Goal: Task Accomplishment & Management: Complete application form

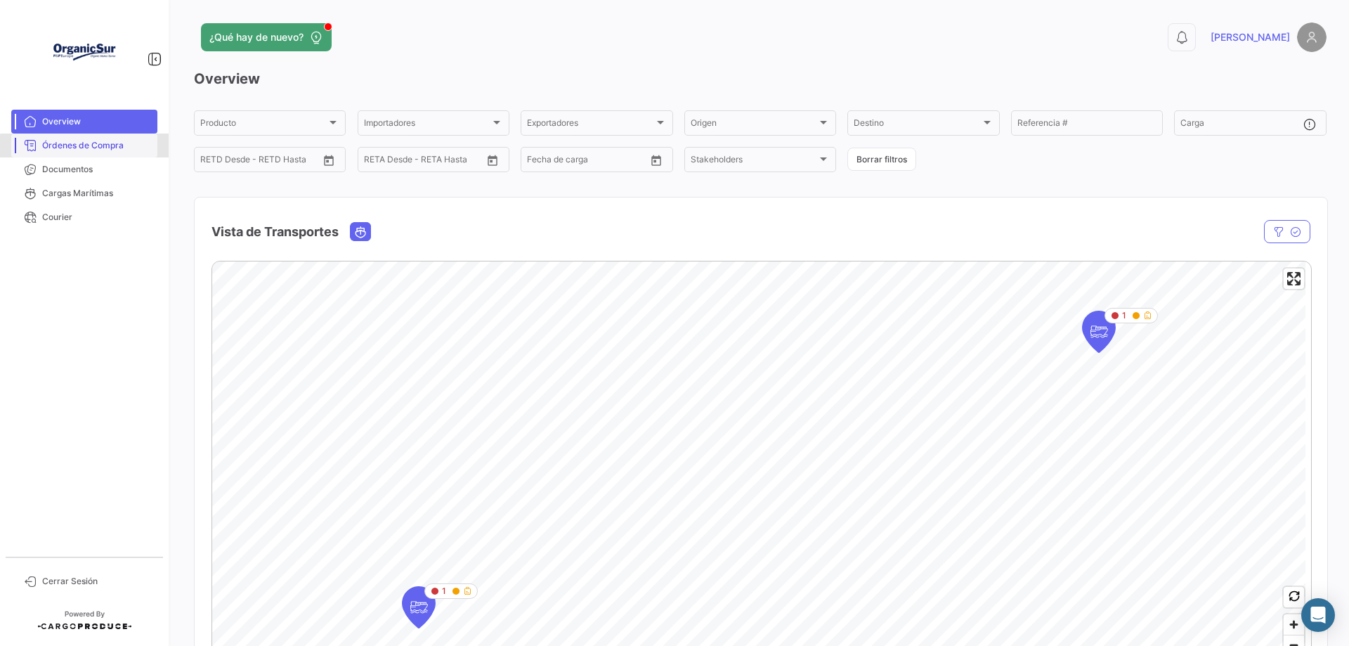
click at [107, 148] on span "Órdenes de Compra" at bounding box center [97, 145] width 110 height 13
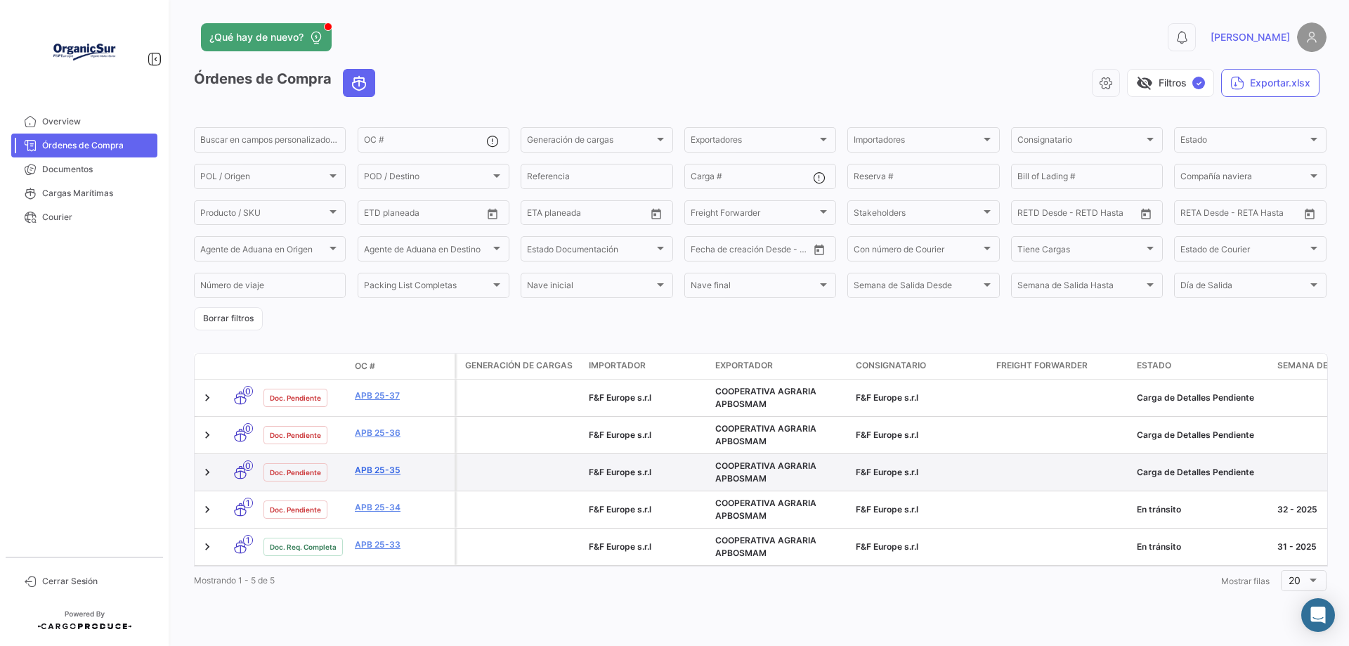
click at [391, 469] on link "APB 25-35" at bounding box center [402, 470] width 94 height 13
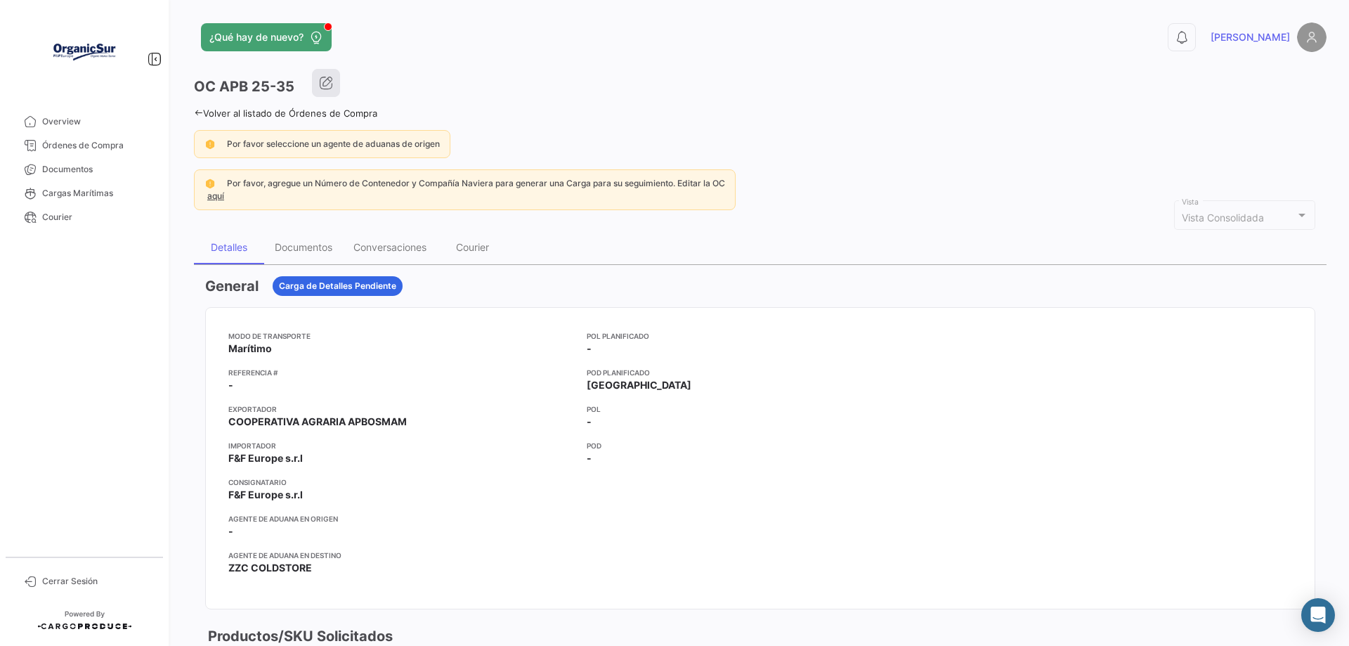
click at [324, 82] on icon "button" at bounding box center [326, 83] width 14 height 14
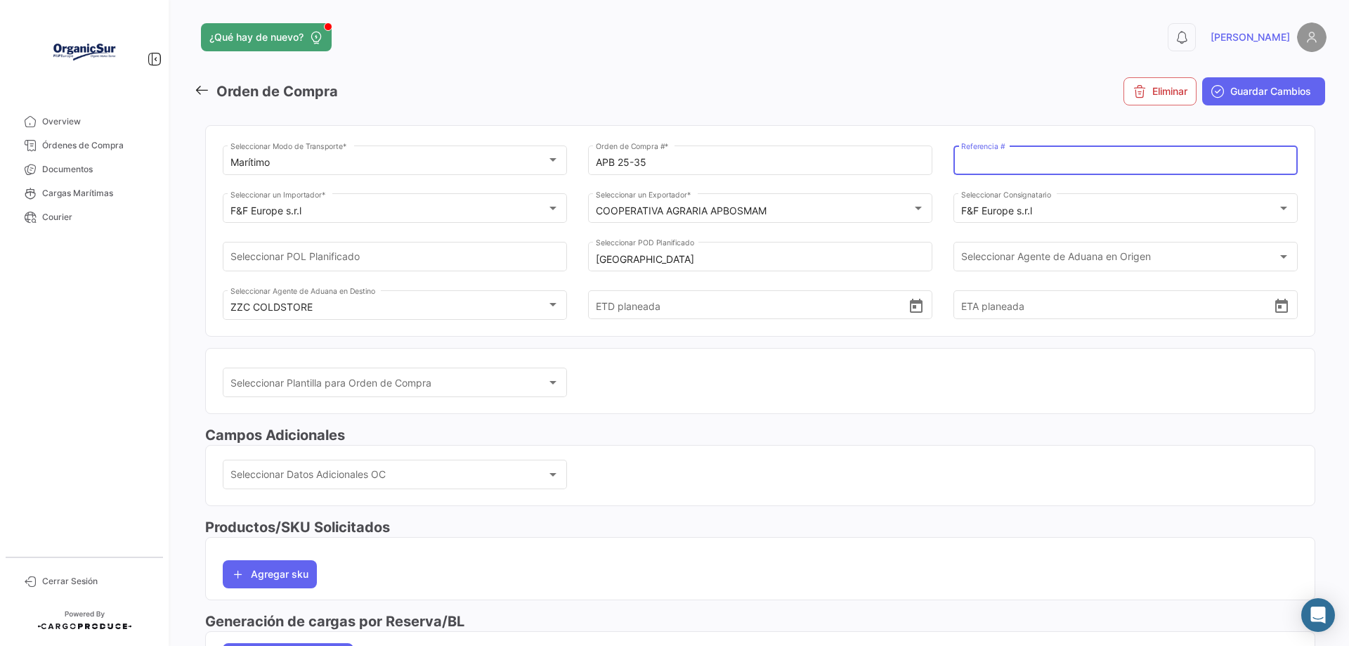
click at [1025, 162] on input "Referencia #" at bounding box center [1126, 163] width 330 height 12
type input "APB 25 33"
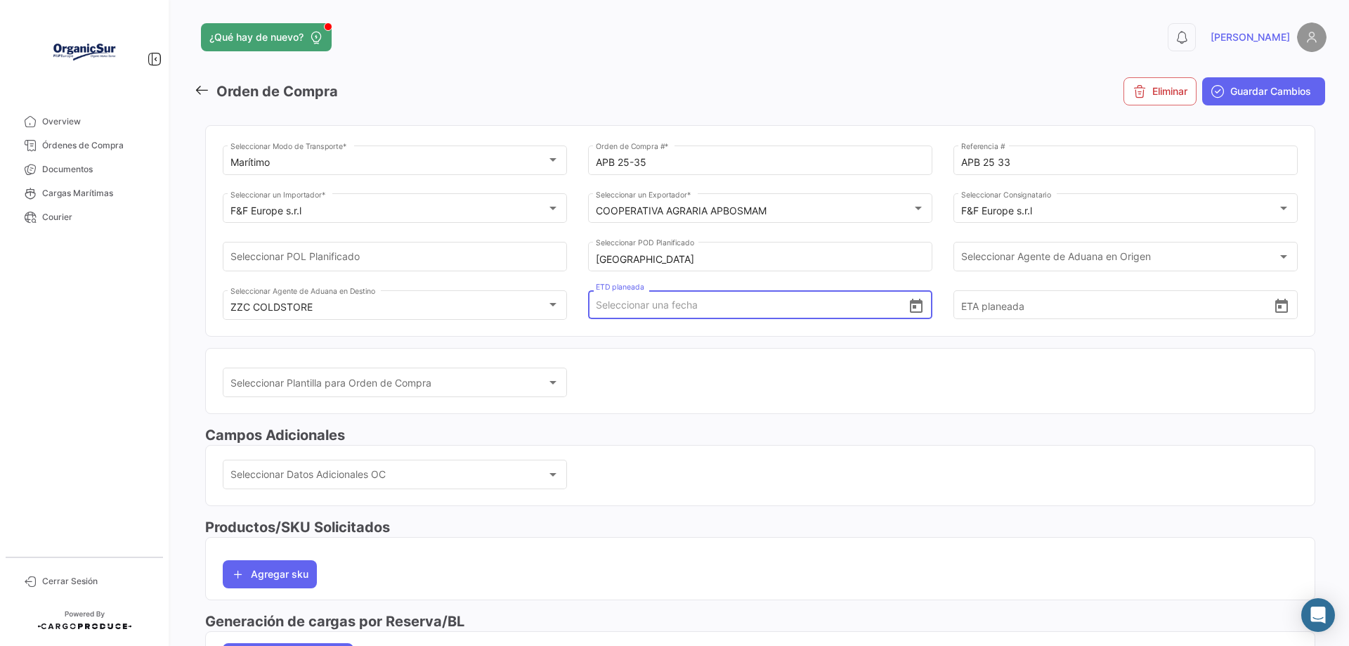
click at [675, 306] on input "ETD planeada" at bounding box center [752, 304] width 313 height 49
type input "[DATE] 00:00"
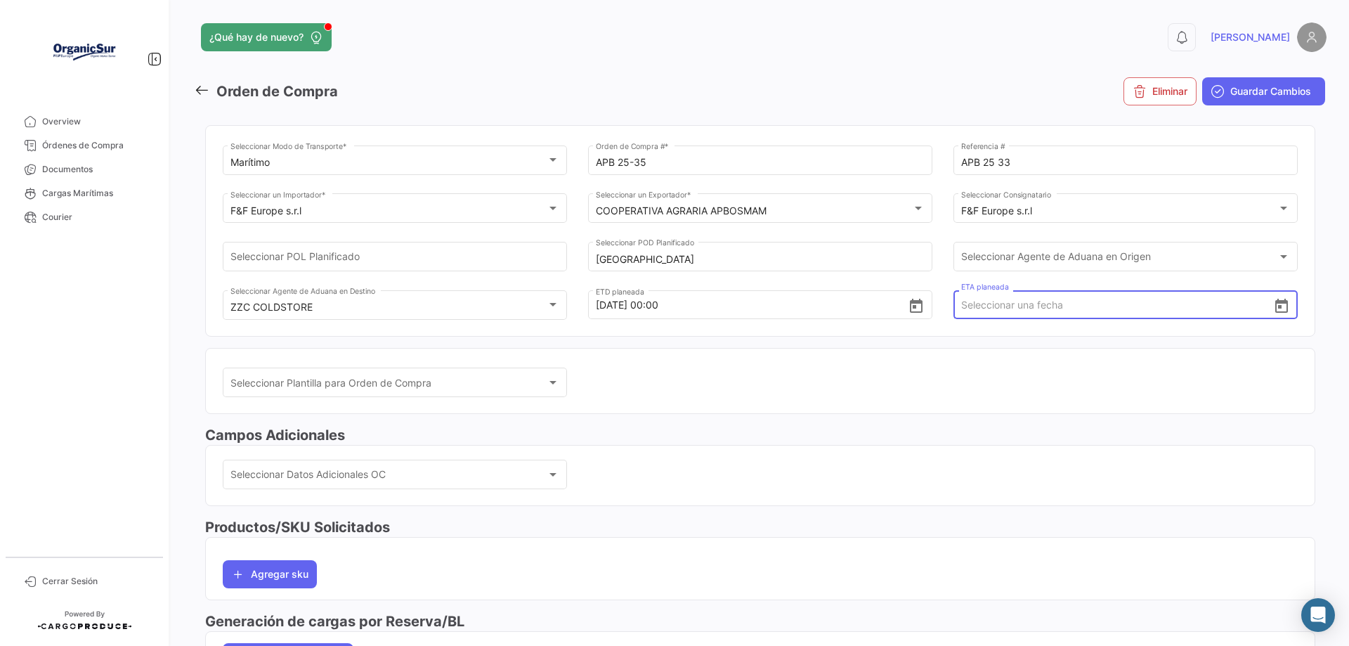
click at [1037, 309] on input "ETA planeada" at bounding box center [1117, 304] width 313 height 49
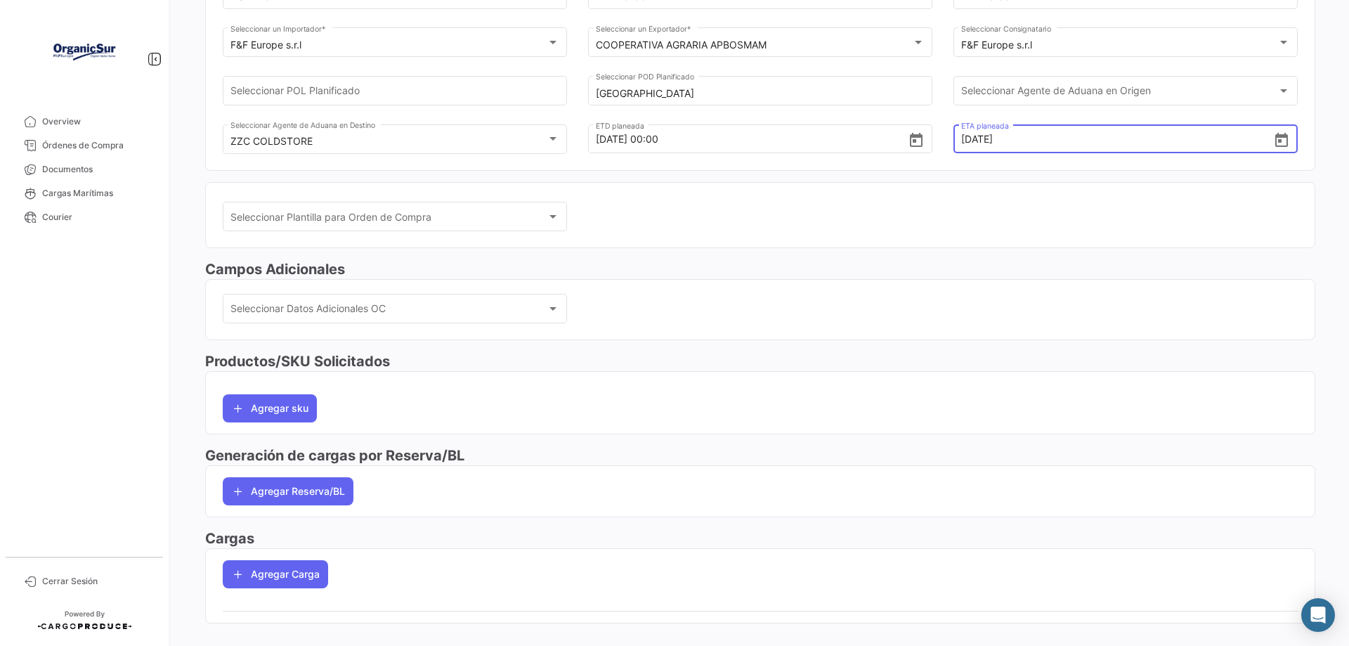
scroll to position [188, 0]
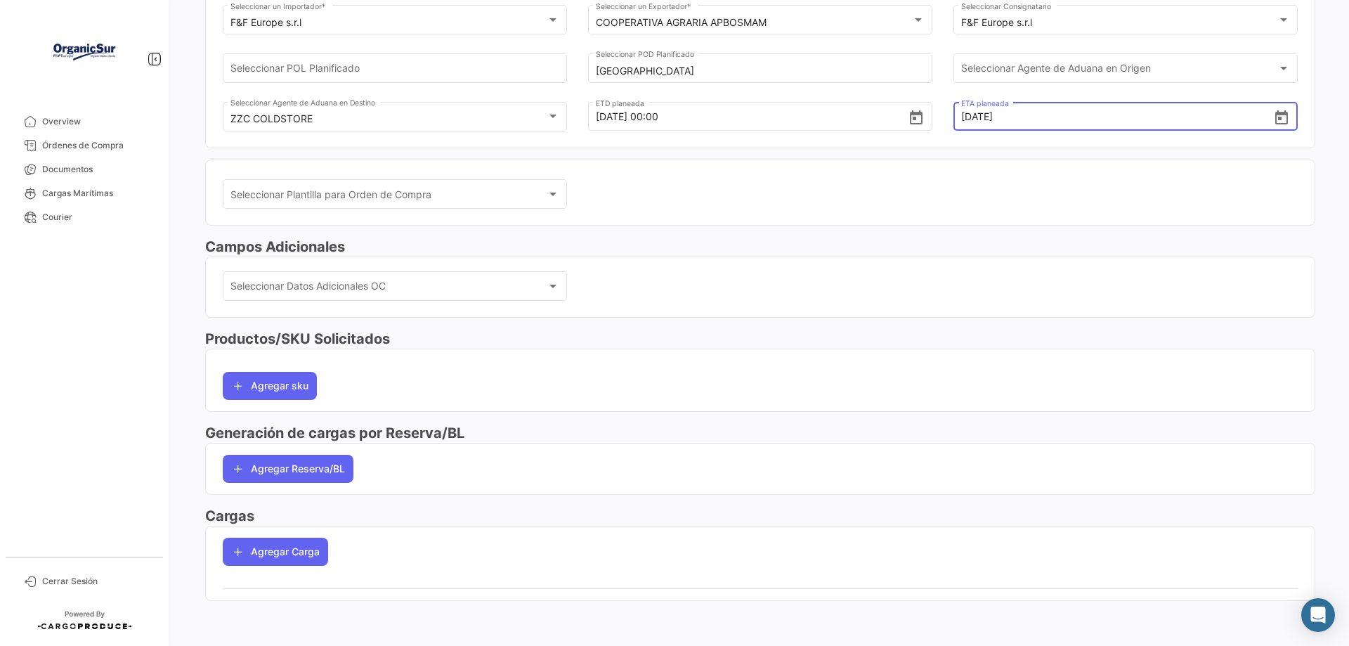
type input "[DATE] 00:00"
click at [1049, 166] on mat-card "Seleccionar Plantilla para Orden de Compra Seleccionar Plantilla para Orden de …" at bounding box center [760, 193] width 1110 height 67
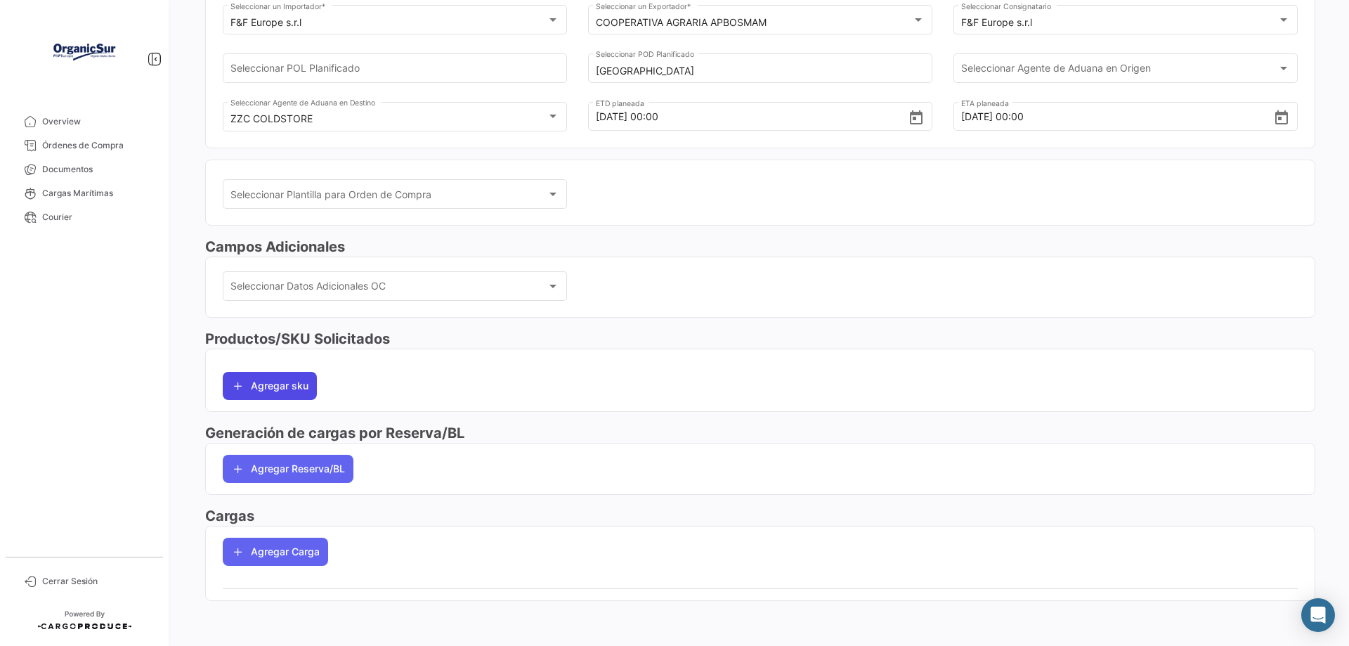
click at [280, 386] on button "Agregar sku" at bounding box center [270, 386] width 94 height 28
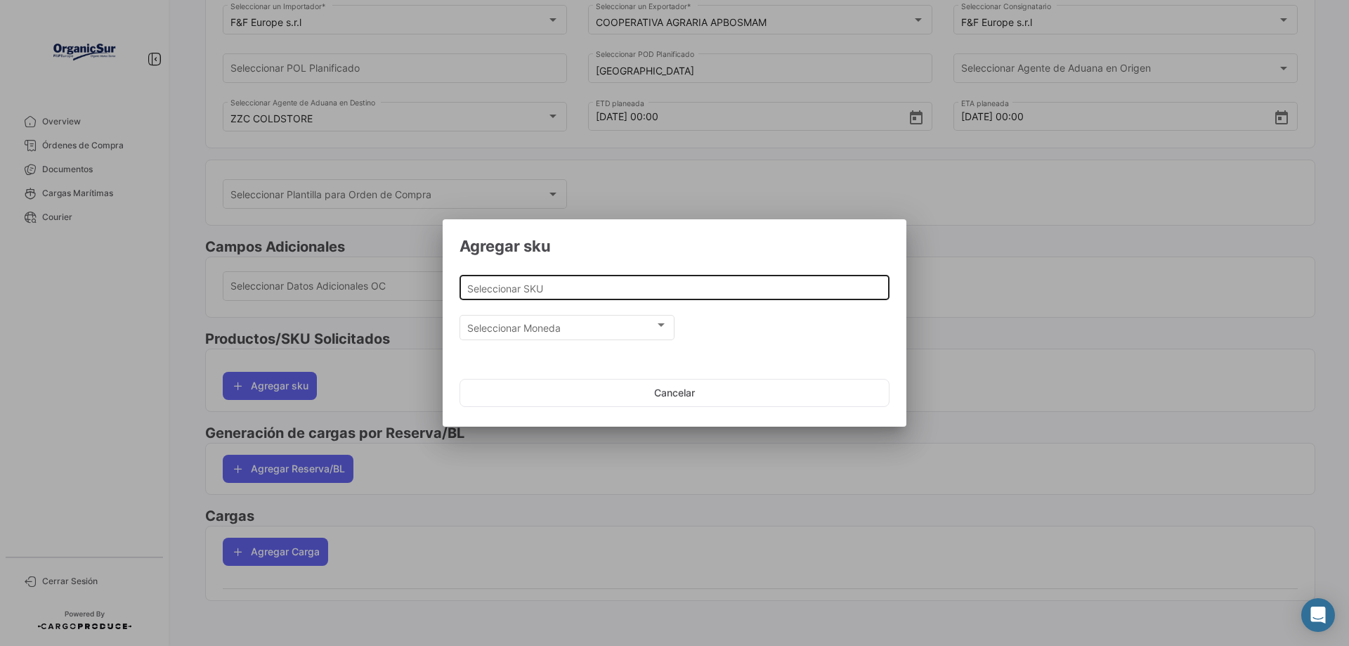
click at [557, 286] on input "Seleccionar SKU" at bounding box center [674, 289] width 415 height 12
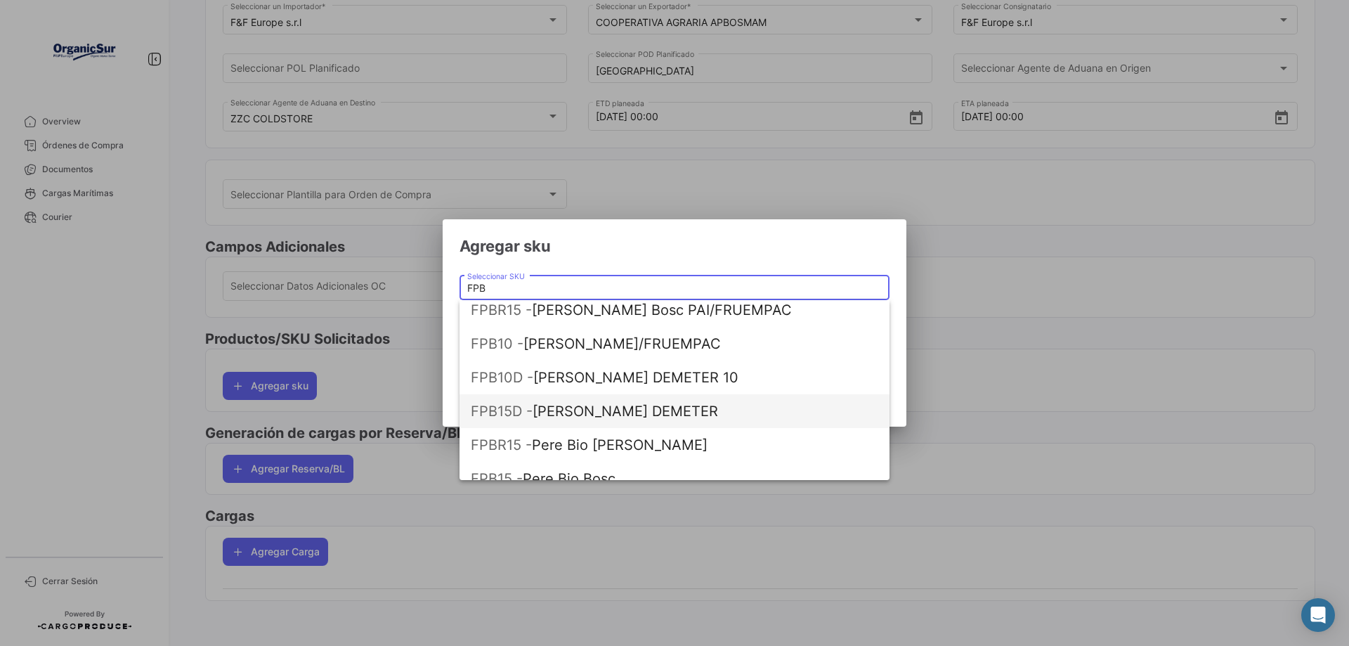
scroll to position [0, 0]
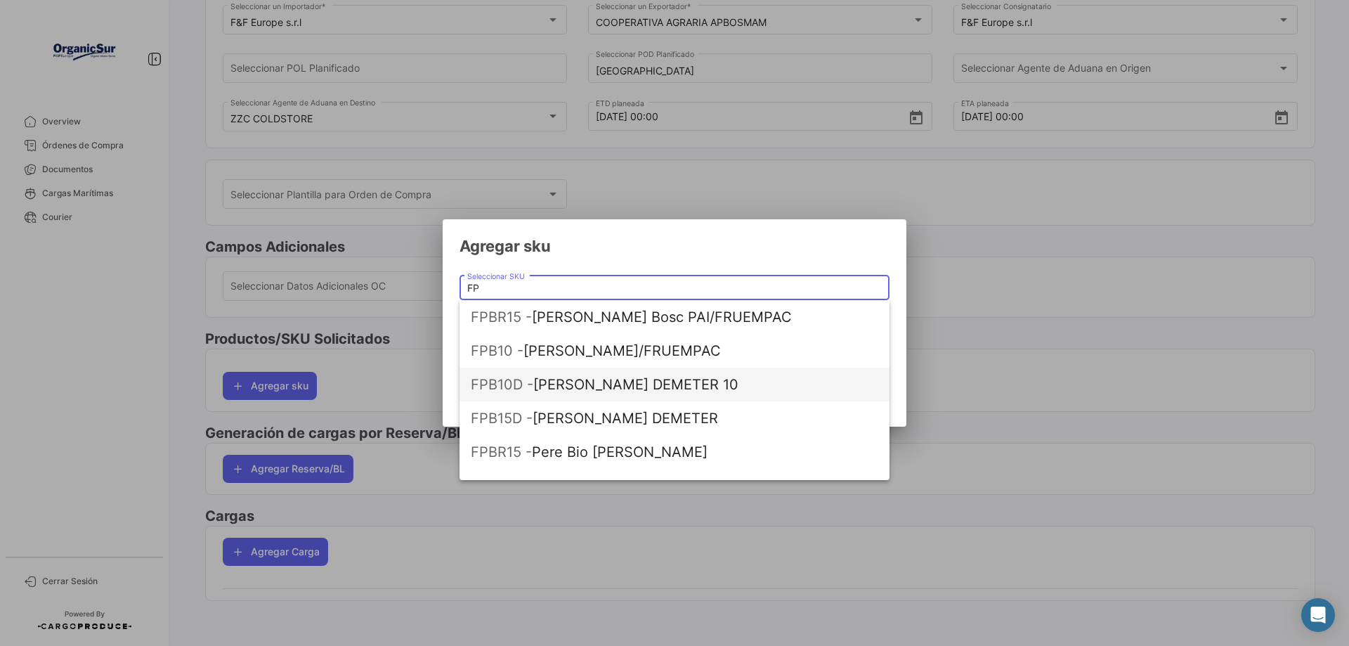
type input "F"
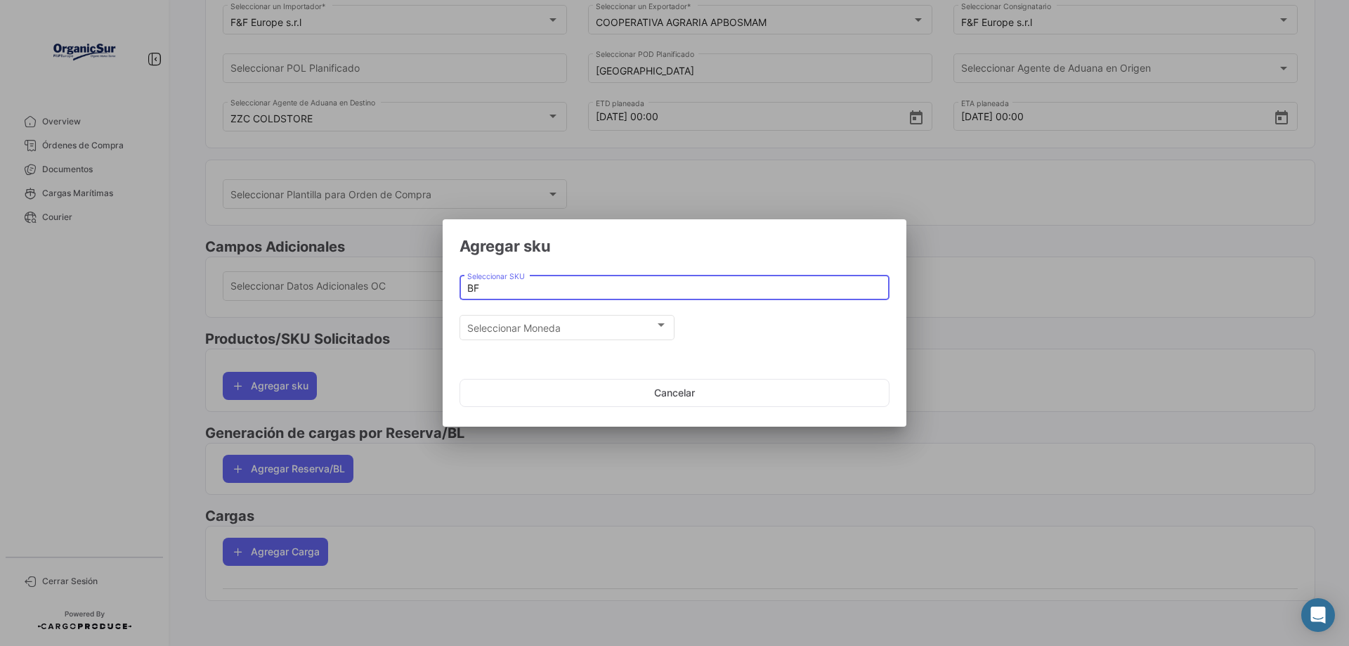
type input "B"
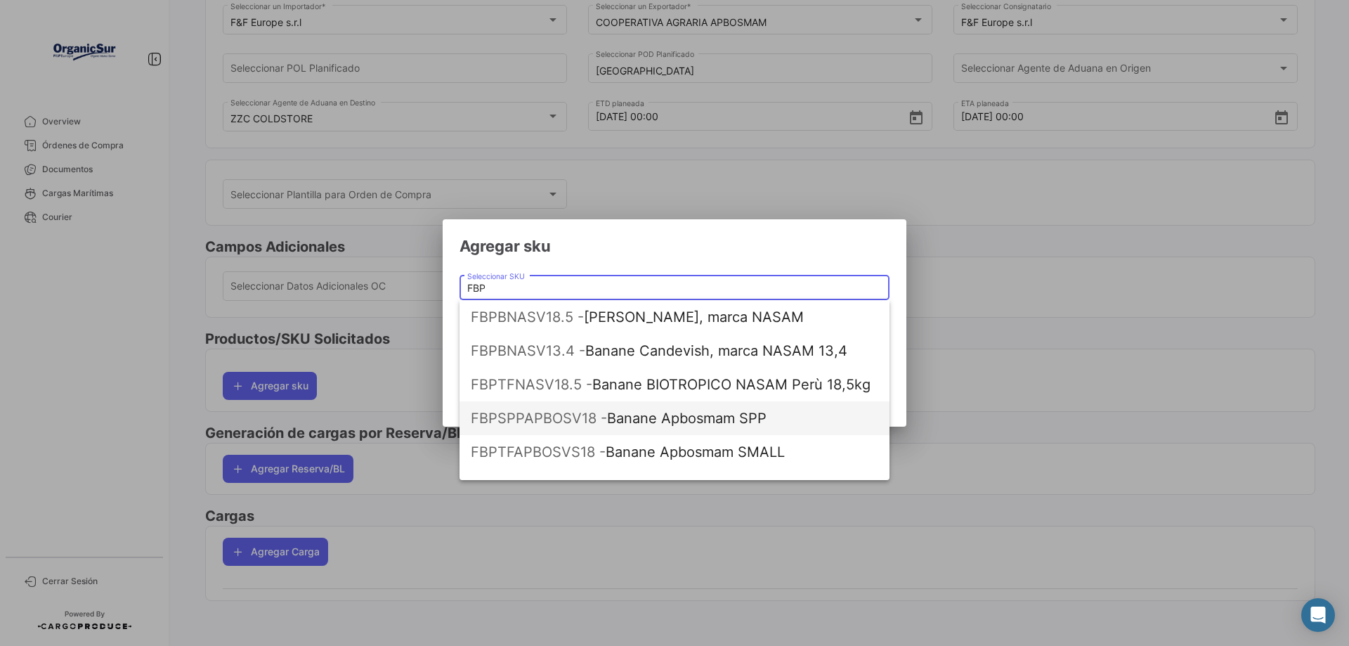
click at [611, 418] on span "FBPSPPAPBOSV18 - Banane Apbosmam SPP" at bounding box center [675, 418] width 408 height 34
type input "Banane Apbosmam SPP"
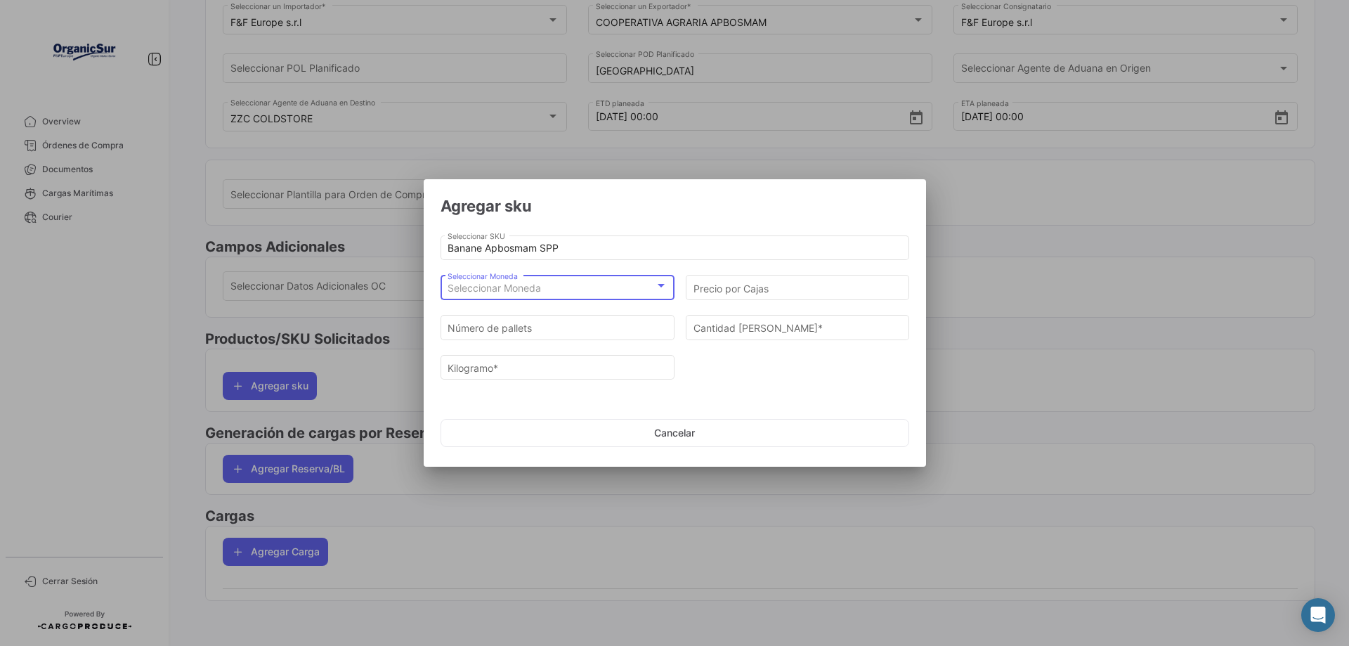
click at [665, 285] on div at bounding box center [661, 285] width 13 height 11
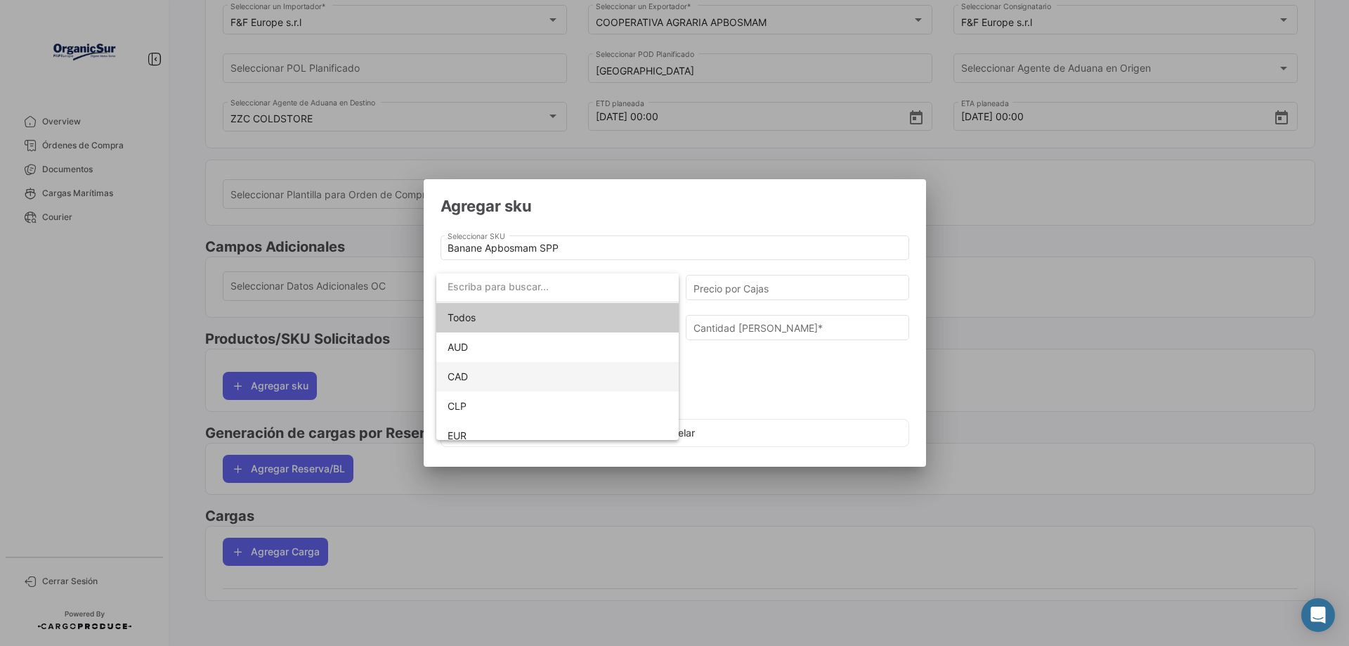
scroll to position [70, 0]
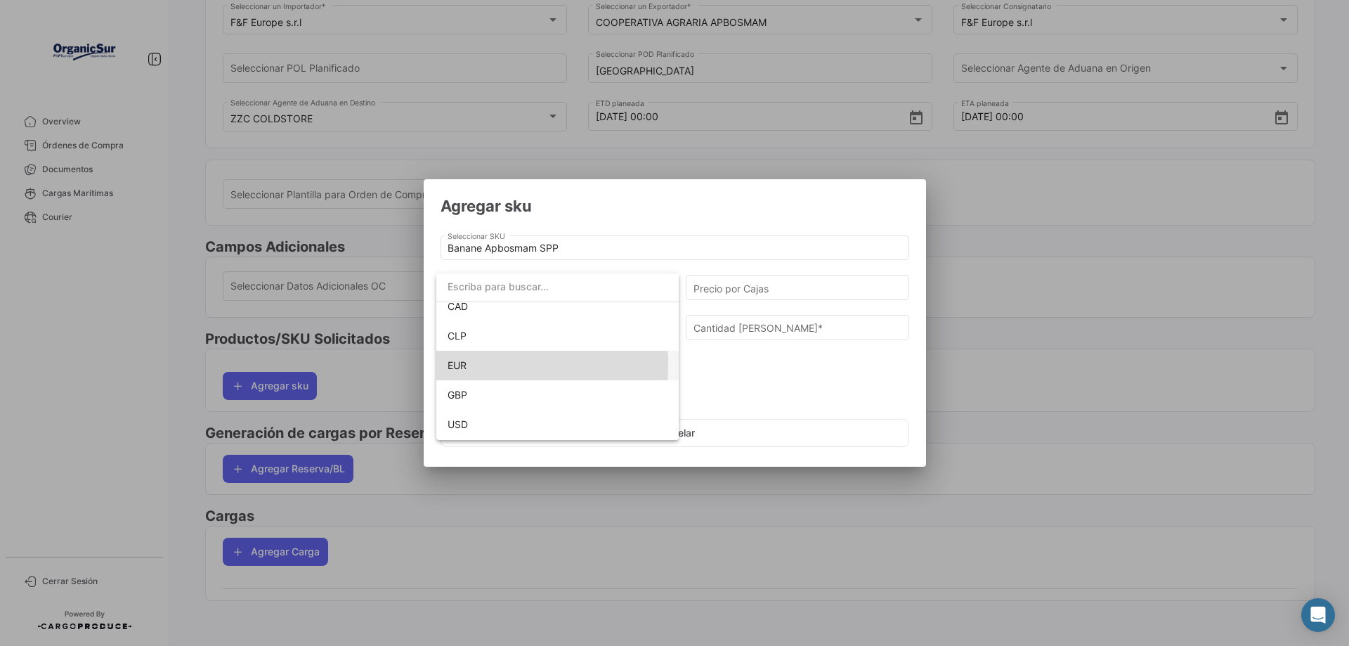
click at [454, 365] on span "EUR" at bounding box center [457, 365] width 19 height 12
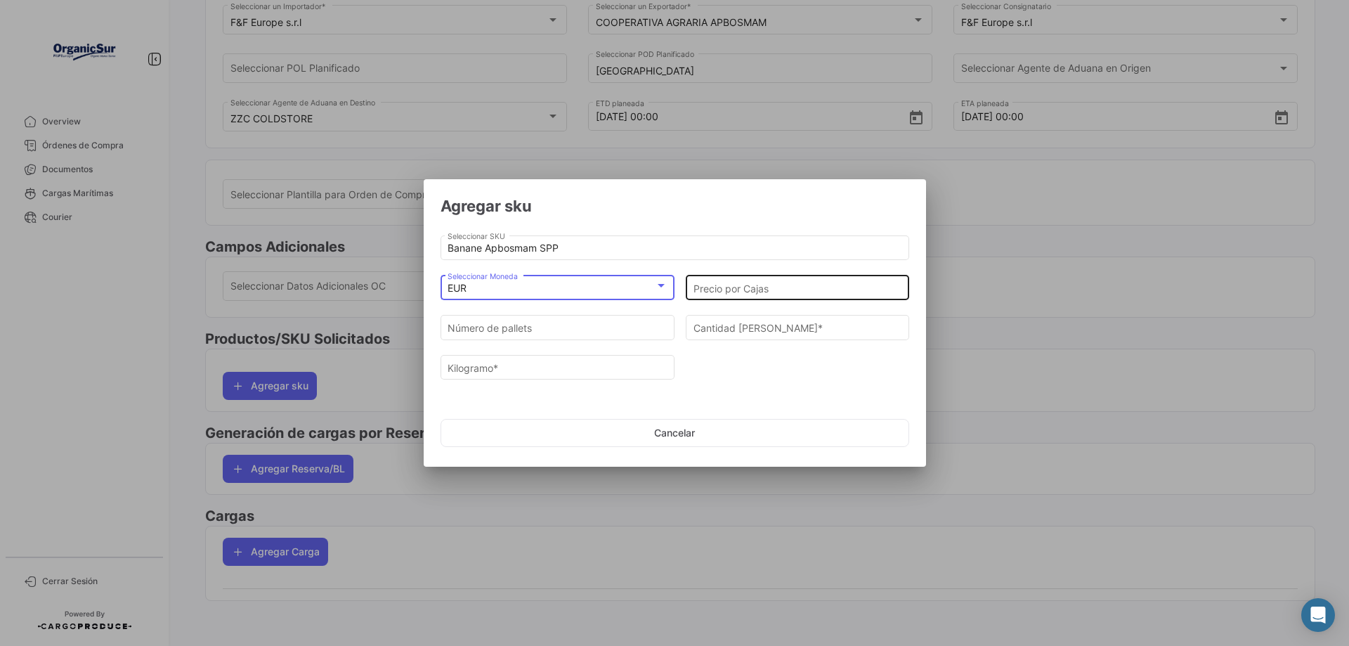
click at [784, 286] on input "Precio por Cajas" at bounding box center [798, 289] width 209 height 12
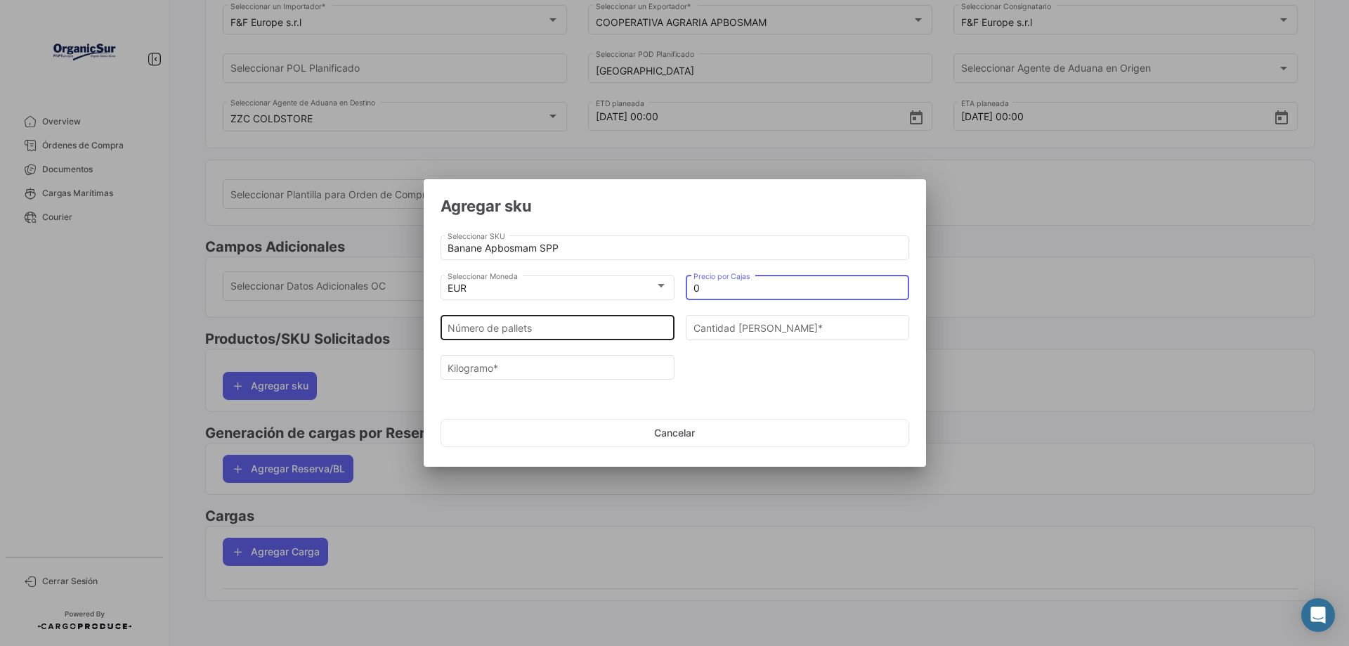
type input "0"
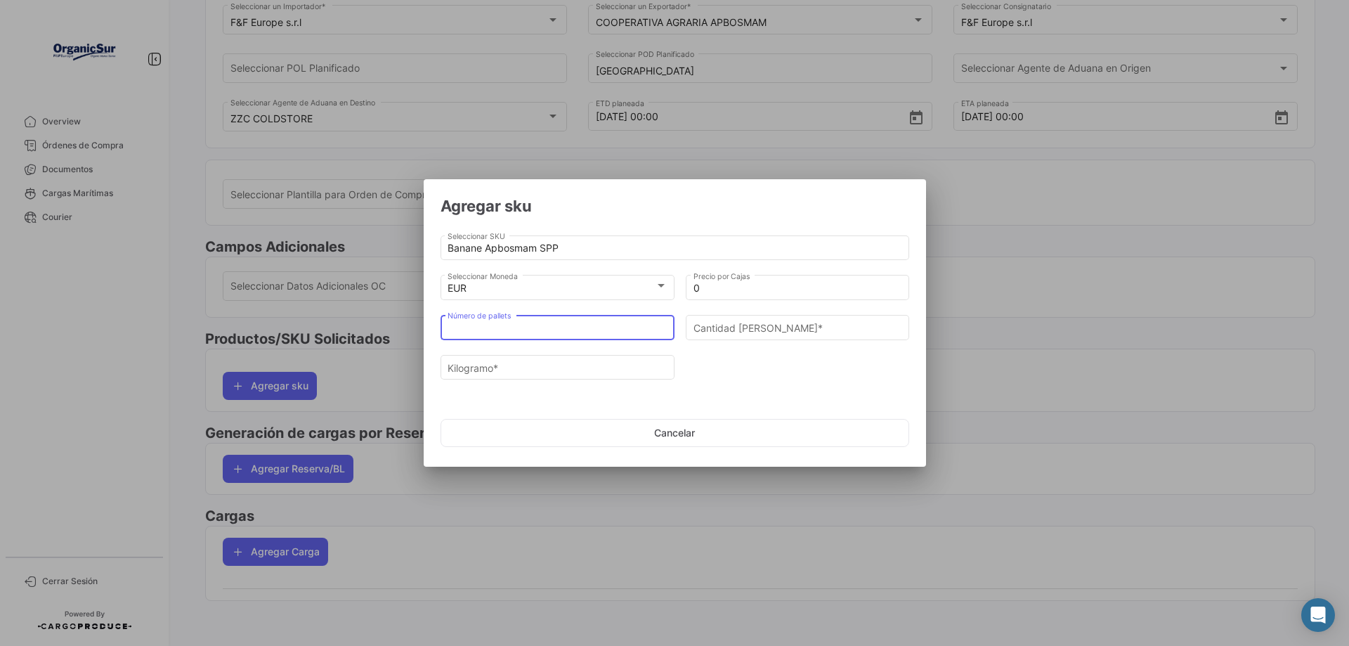
click at [547, 326] on input "Número de pallets" at bounding box center [558, 329] width 220 height 12
type input "8"
type input "432"
type input "7776"
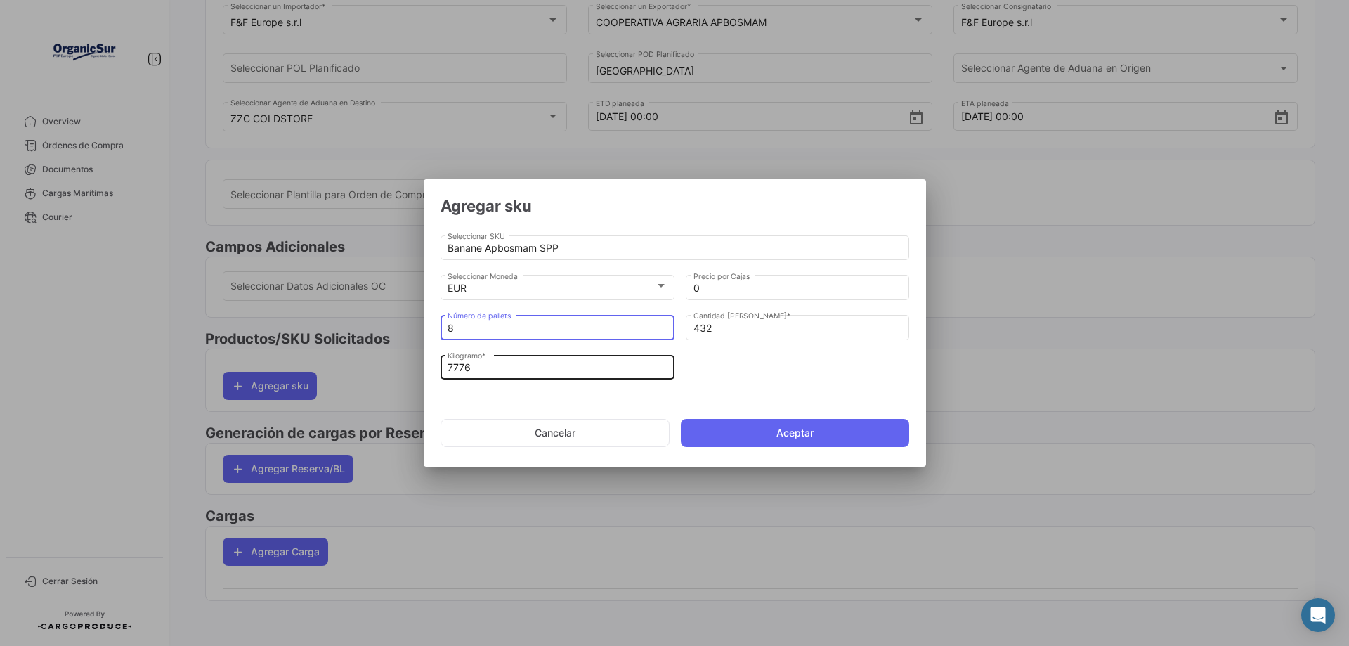
type input "8"
click at [479, 369] on input "7776" at bounding box center [558, 368] width 220 height 12
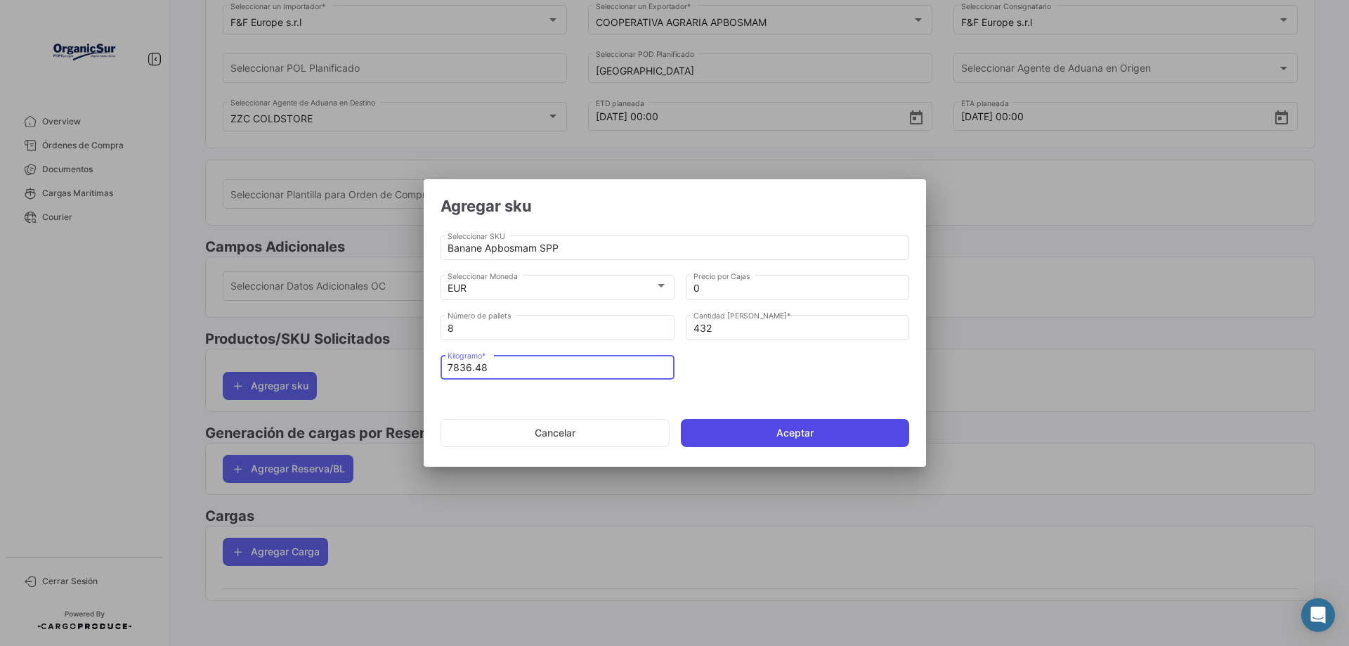
type input "7836.48"
click at [796, 432] on button "Aceptar" at bounding box center [795, 433] width 228 height 28
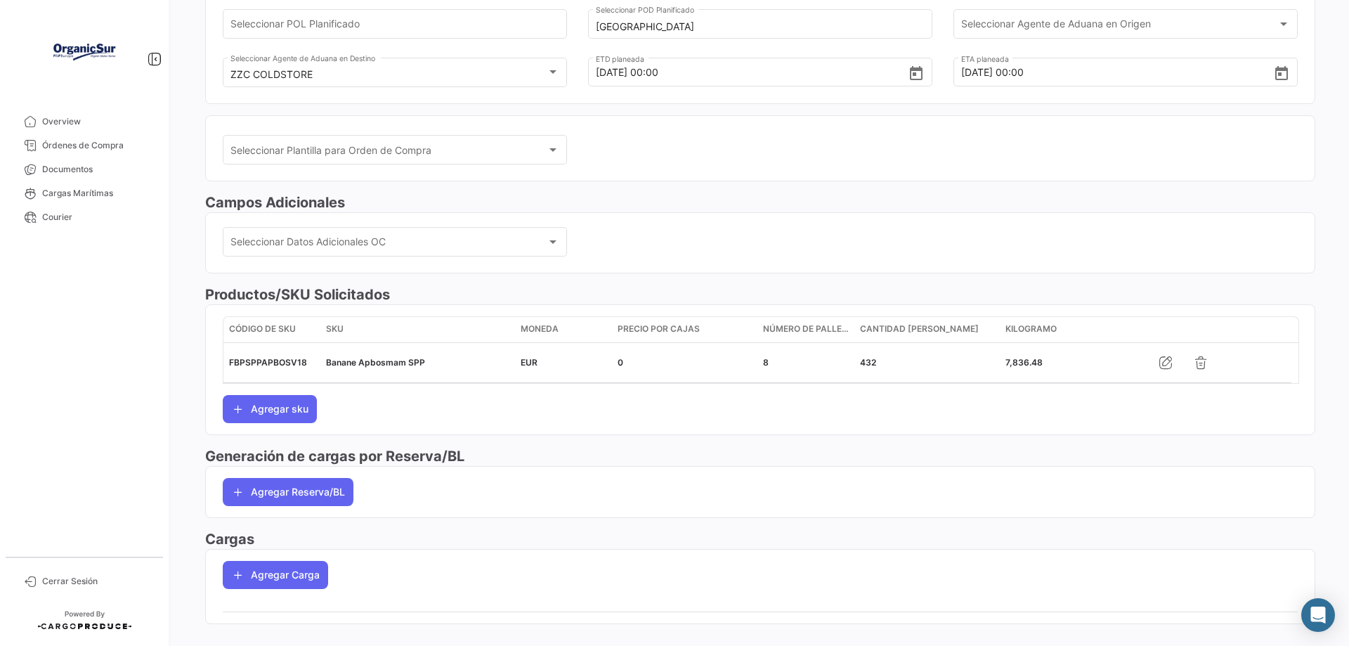
scroll to position [256, 0]
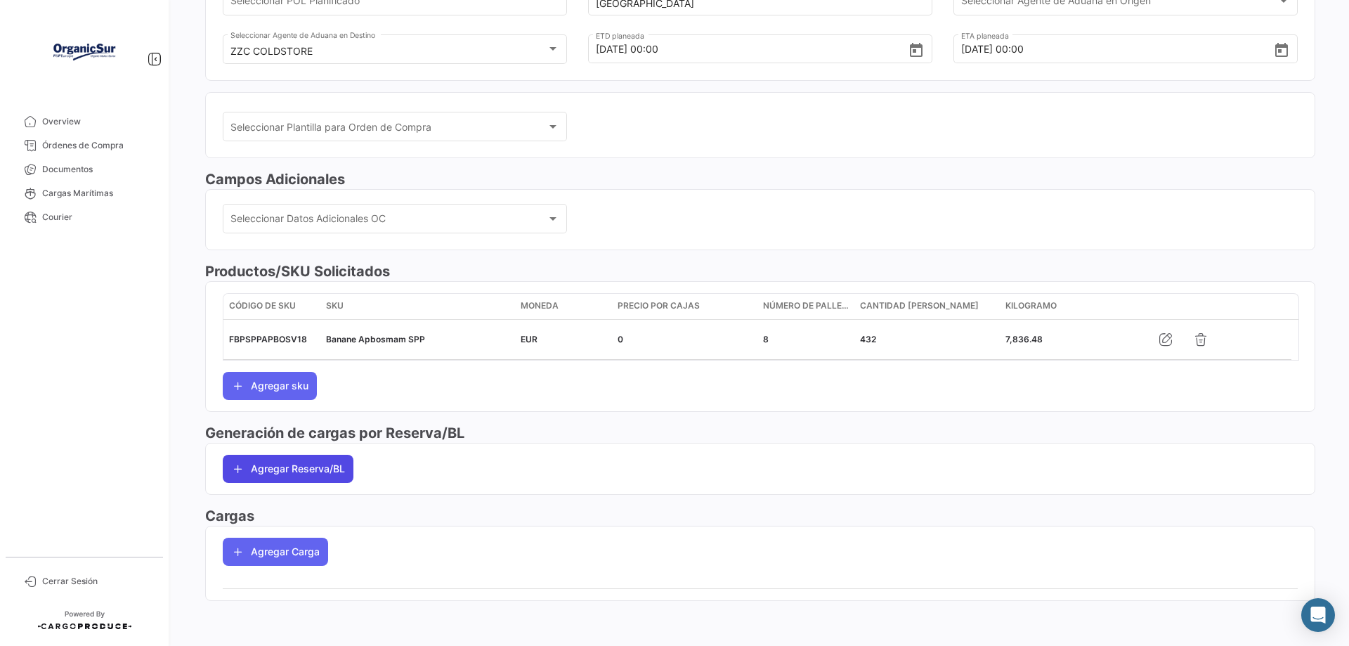
click at [309, 471] on button "Agregar Reserva/BL" at bounding box center [288, 469] width 131 height 28
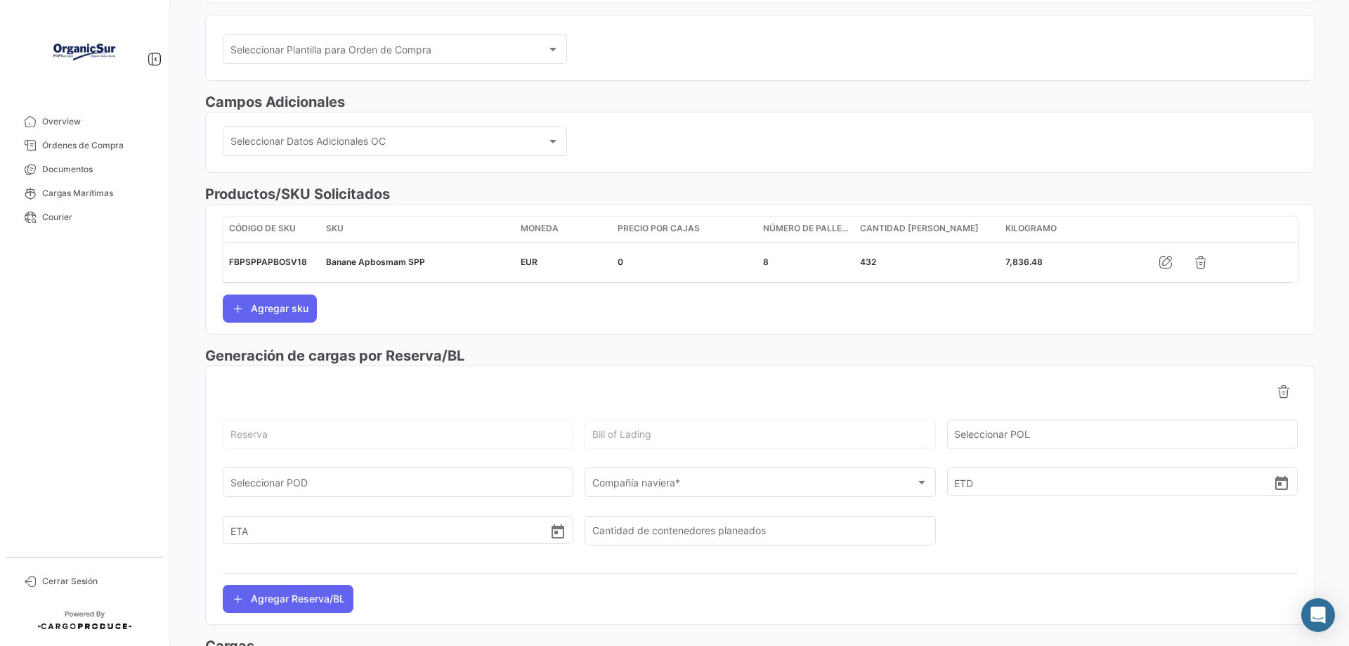
scroll to position [463, 0]
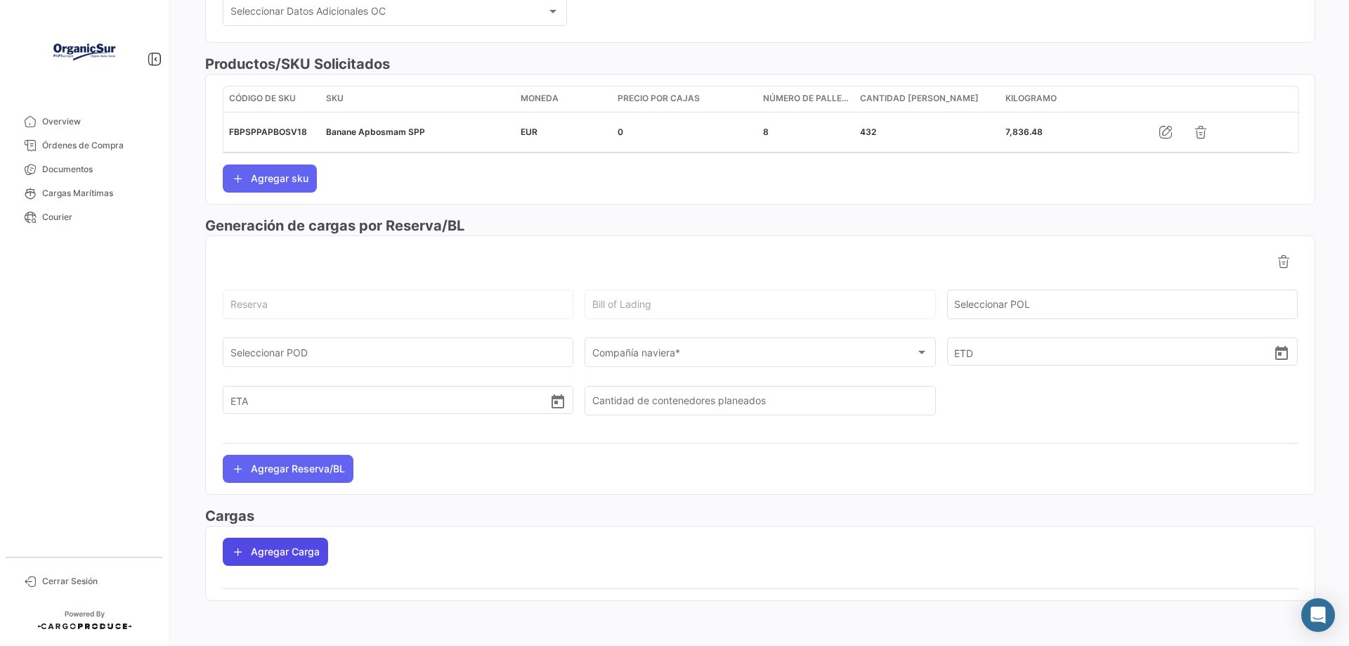
click at [272, 551] on button "Agregar Carga" at bounding box center [275, 552] width 105 height 28
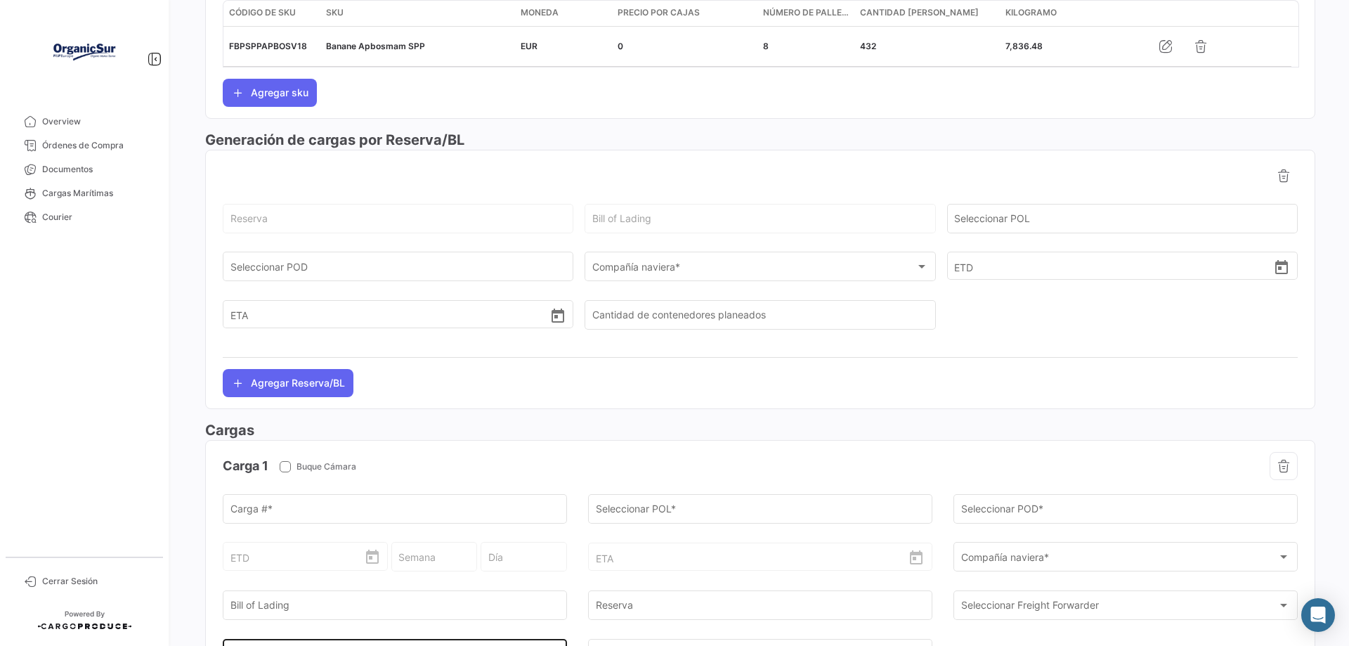
scroll to position [719, 0]
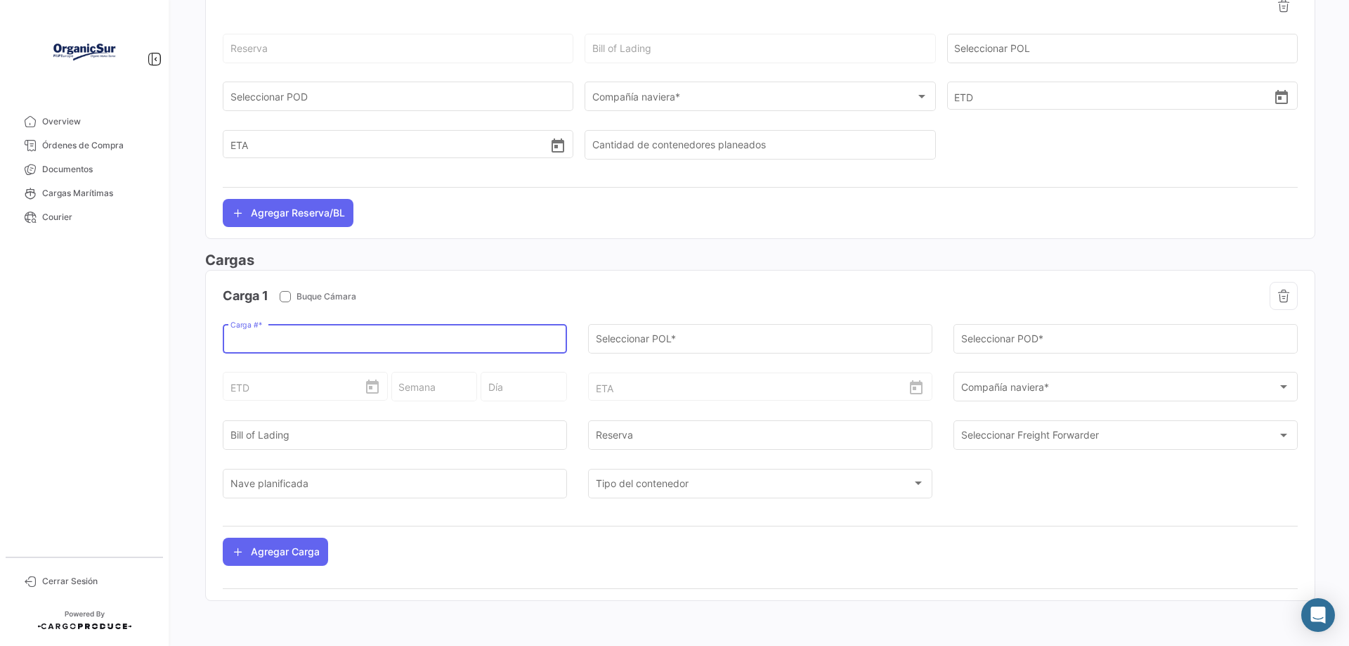
click at [287, 337] on input "Carga # *" at bounding box center [396, 341] width 330 height 12
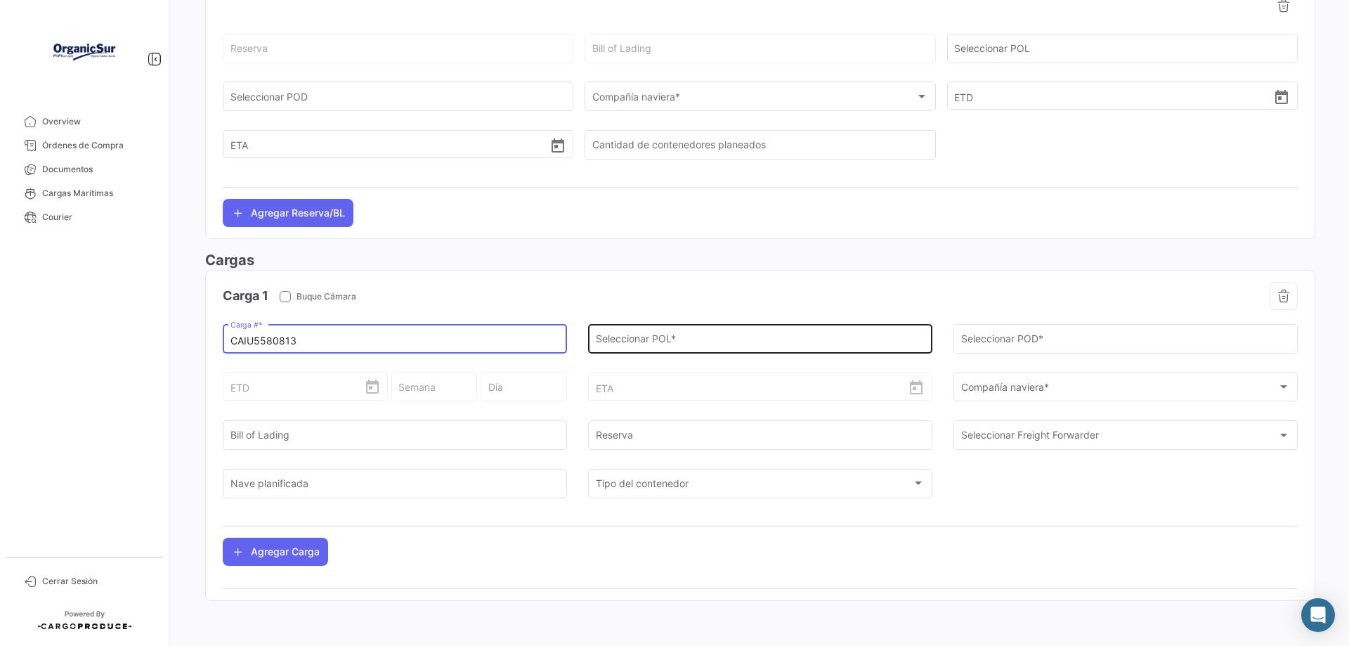
type input "CAIU5580813"
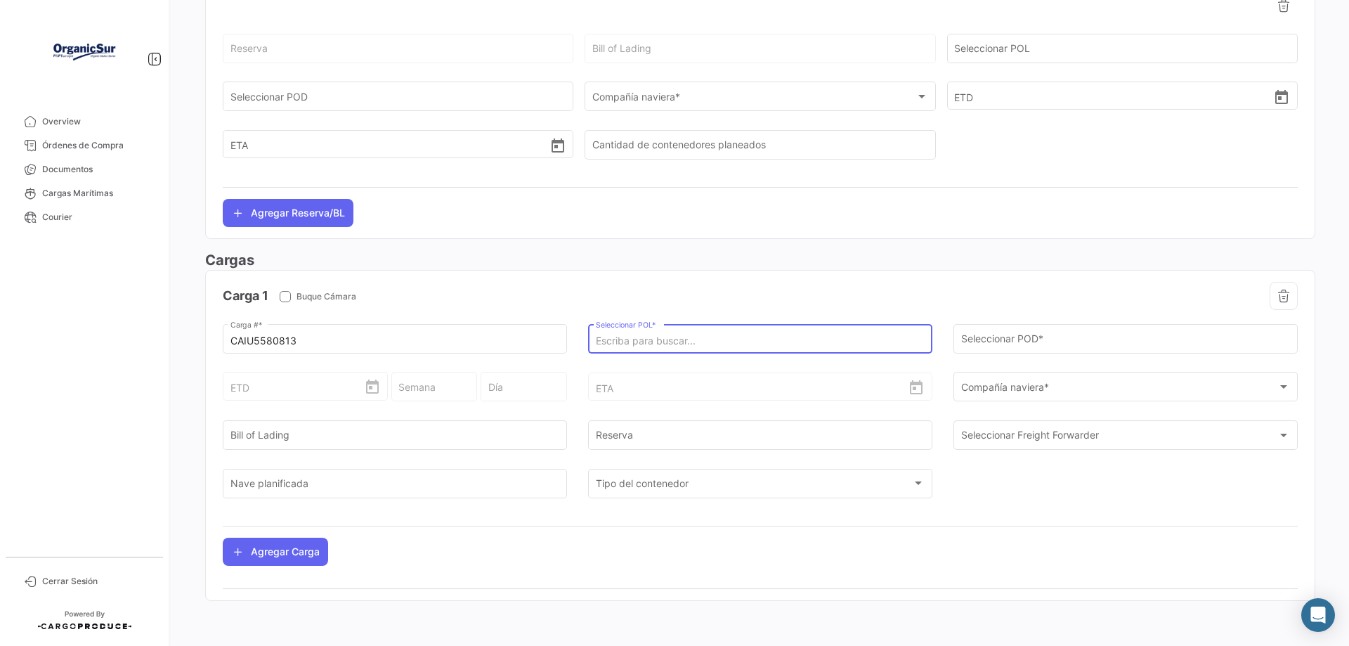
click at [694, 337] on input "Seleccionar POL *" at bounding box center [761, 341] width 330 height 12
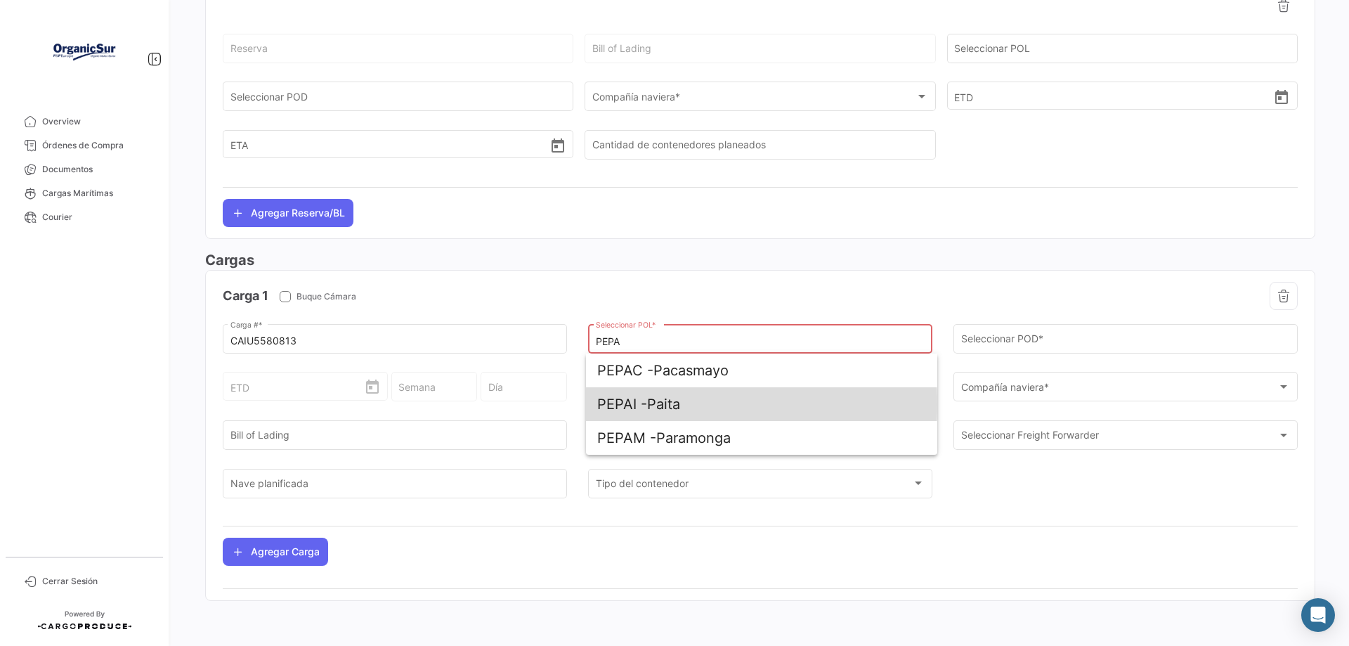
click at [626, 404] on span "PEPAI -" at bounding box center [622, 404] width 50 height 17
type input "Paita"
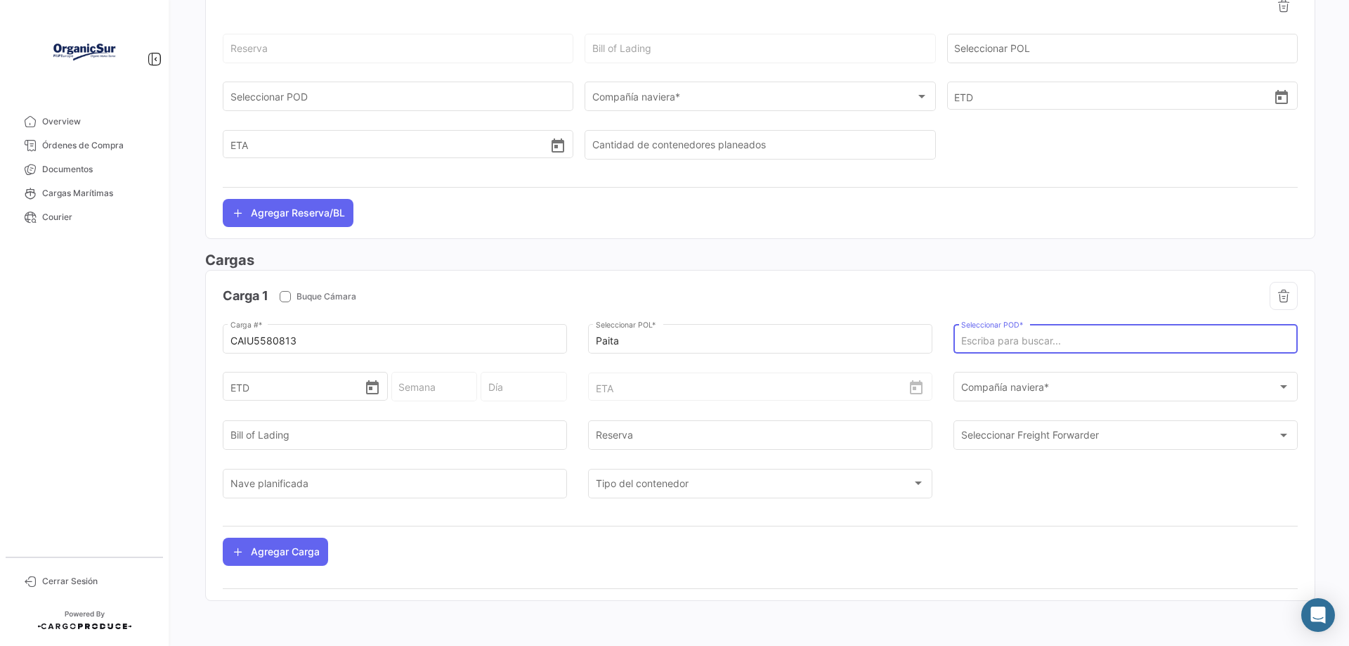
click at [1057, 342] on input "Seleccionar POD *" at bounding box center [1126, 341] width 330 height 12
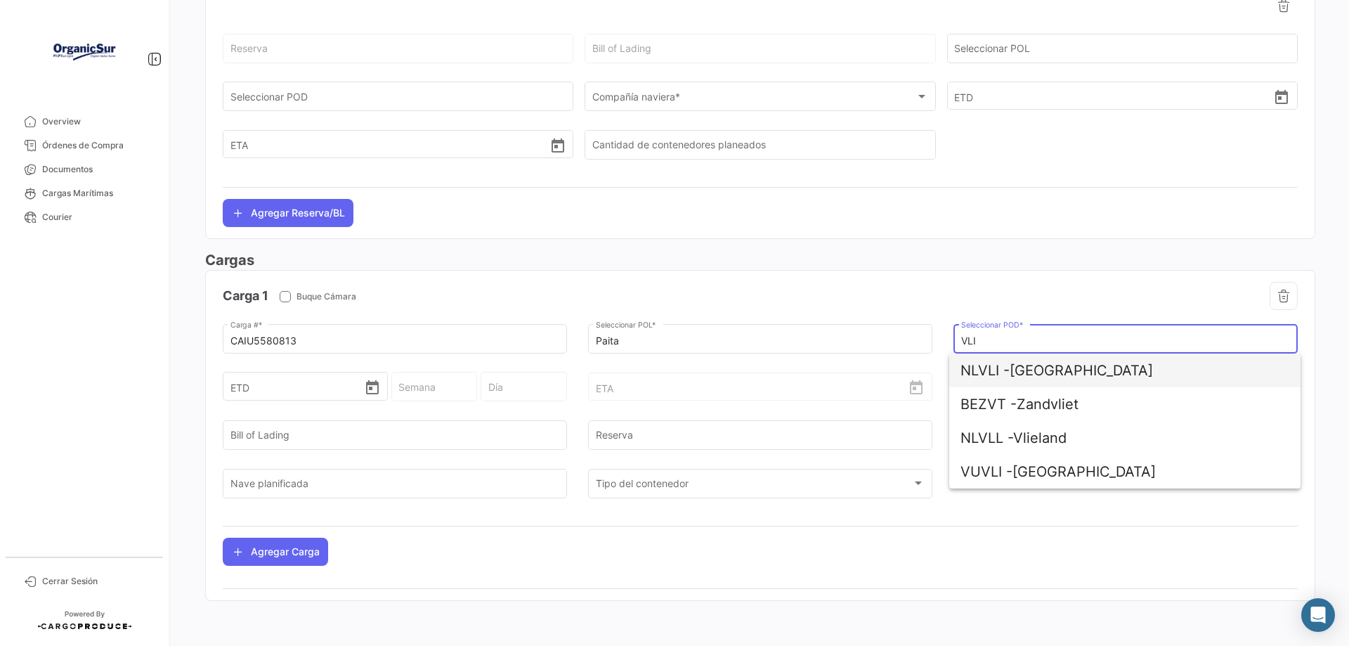
click at [1038, 370] on span "NLVLI - [GEOGRAPHIC_DATA]" at bounding box center [1125, 371] width 329 height 34
type input "[GEOGRAPHIC_DATA]"
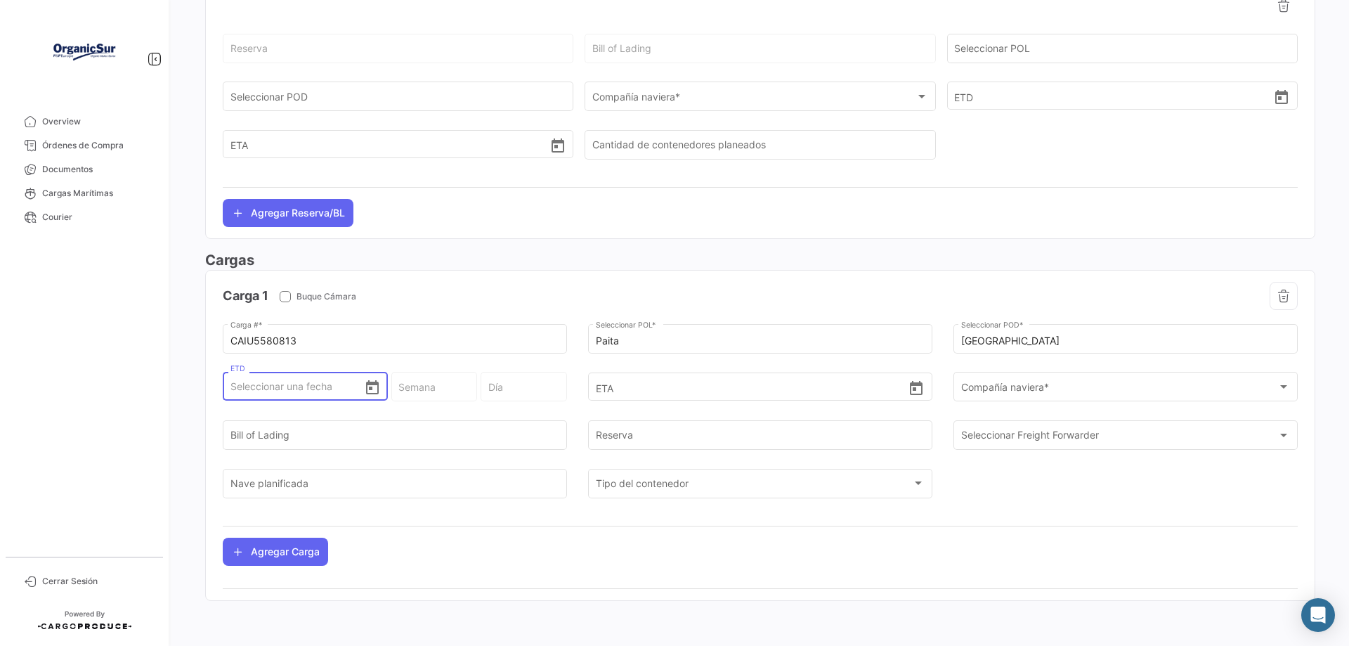
click at [272, 389] on input "ETD" at bounding box center [298, 386] width 134 height 49
type input "1"
type input "31 - 2025"
type input "Viernes"
type input "17"
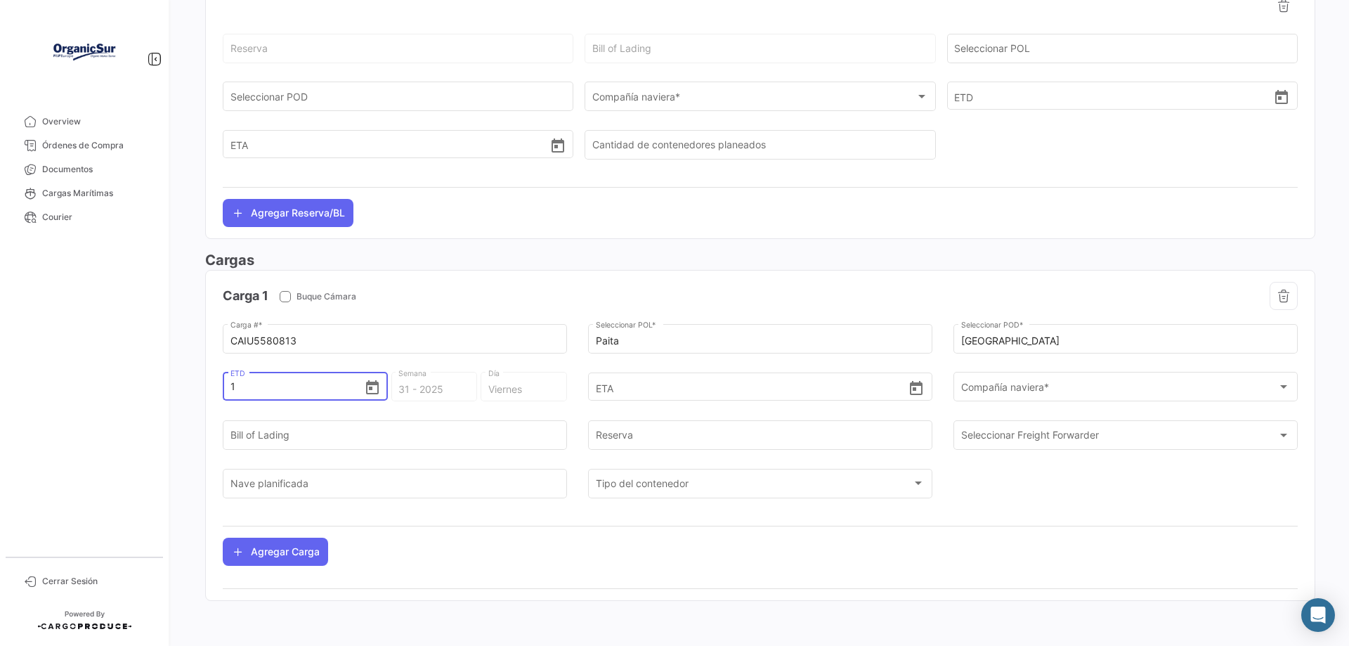
type input "33 - 2025"
type input "[PERSON_NAME]"
type input "17/0"
type input "17/08"
type input "33 - 2025"
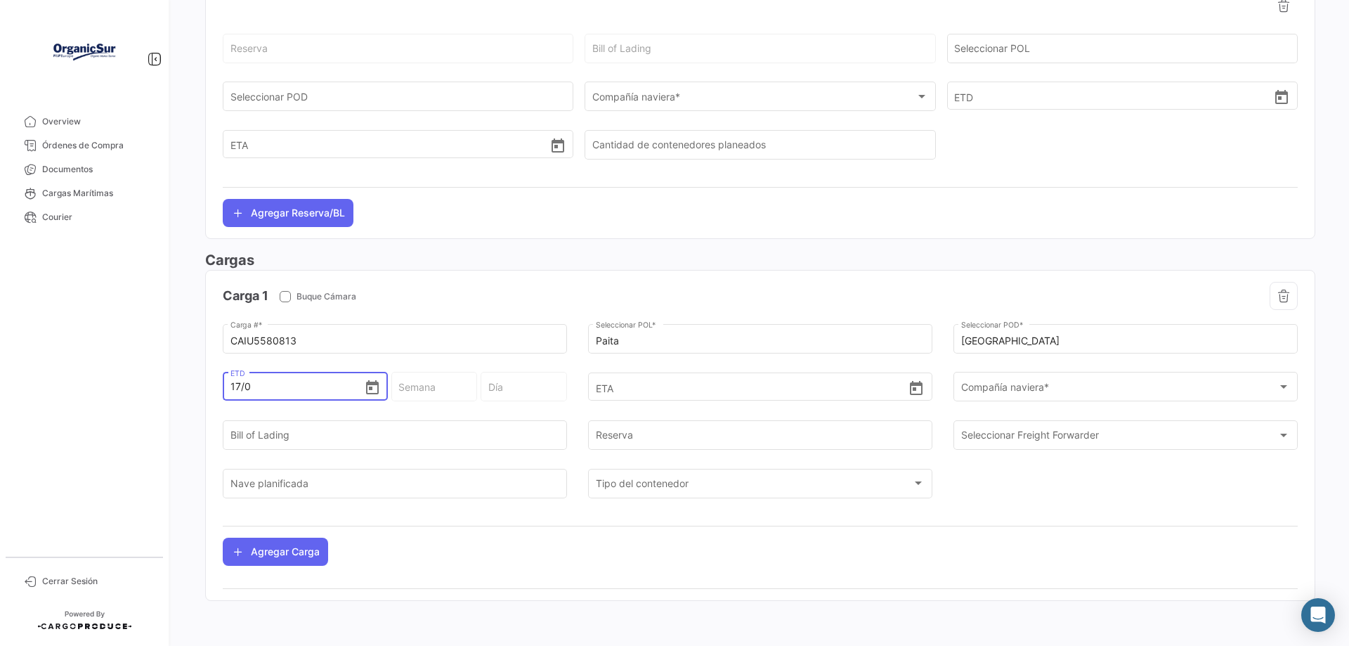
type input "[PERSON_NAME]"
type input "17/08/2"
type input "33 - 2"
type input "Sábado"
type input "[DATE]"
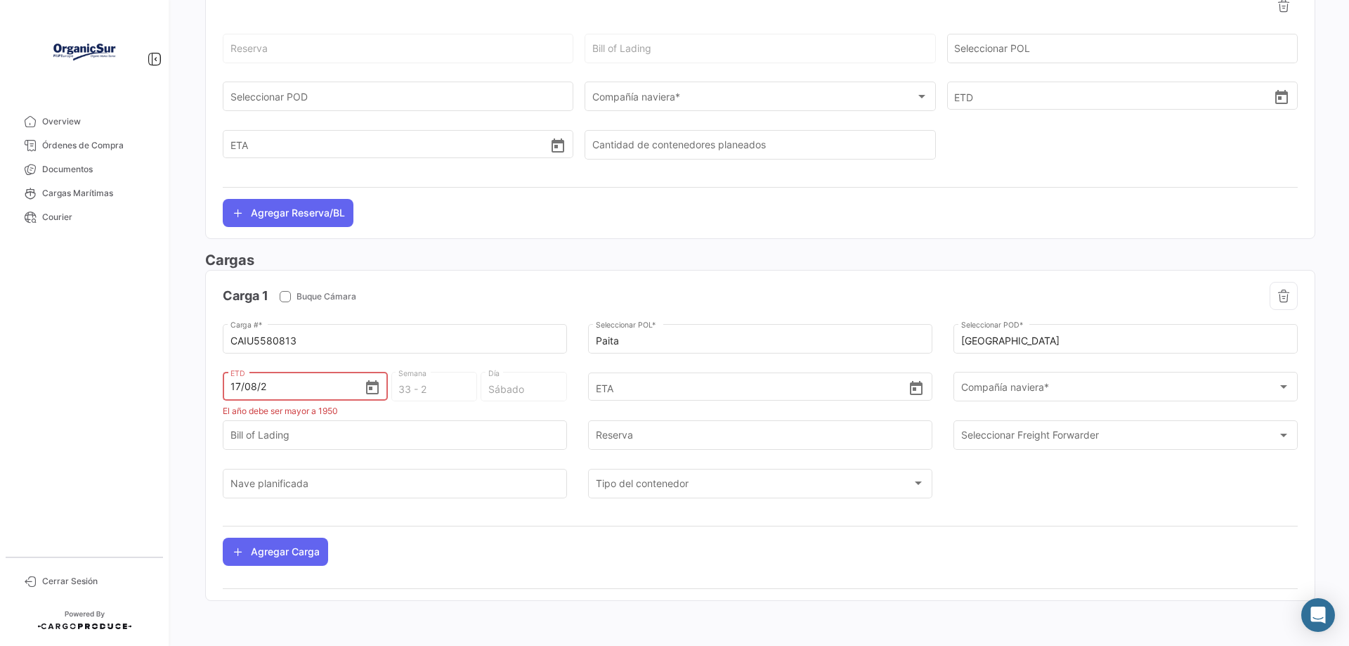
type input "33 - 2025"
type input "[PERSON_NAME]"
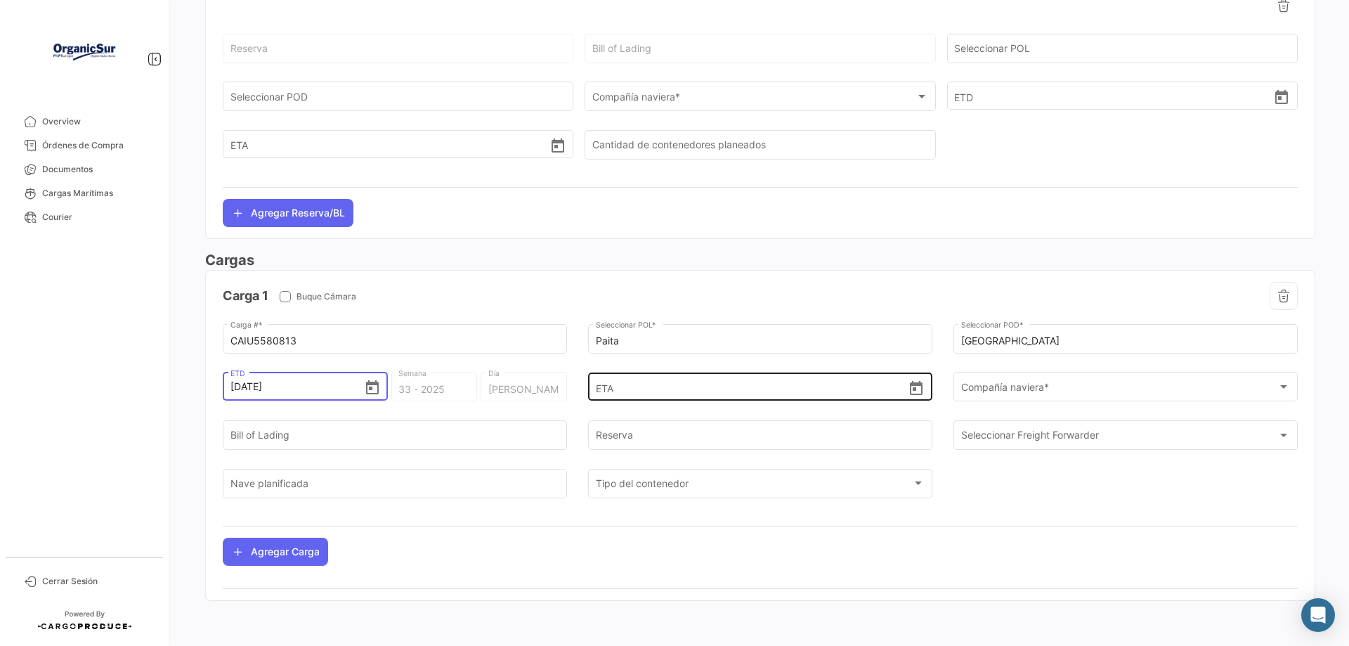
type input "[DATE] 00:00"
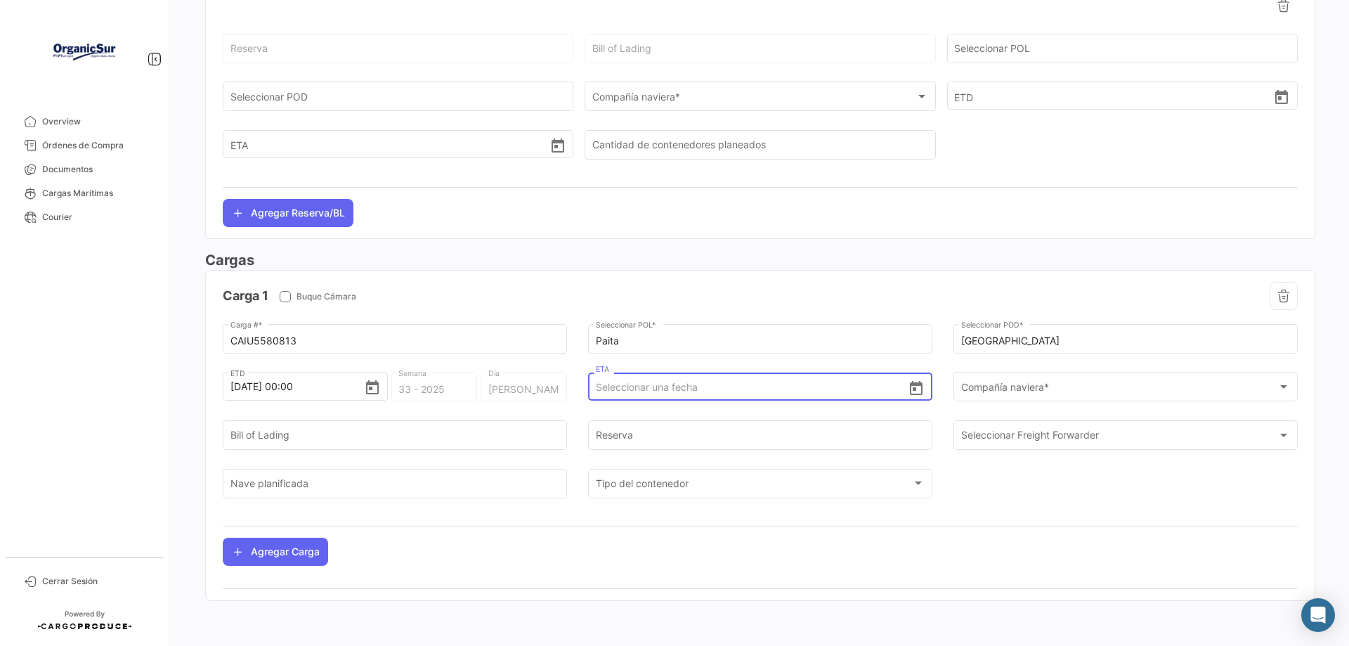
click at [614, 388] on input "ETA" at bounding box center [752, 387] width 313 height 49
type input "[DATE] 00:00"
click at [1082, 388] on div "Compañía naviera *" at bounding box center [1119, 390] width 317 height 12
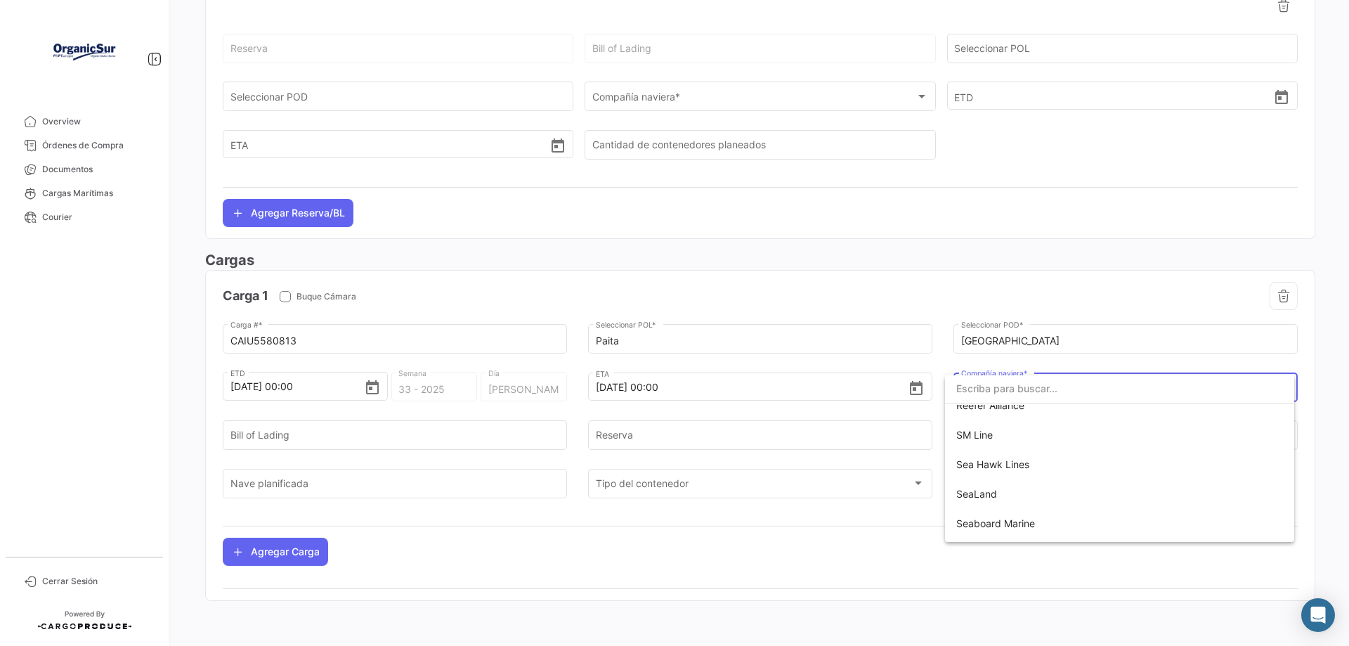
scroll to position [1476, 0]
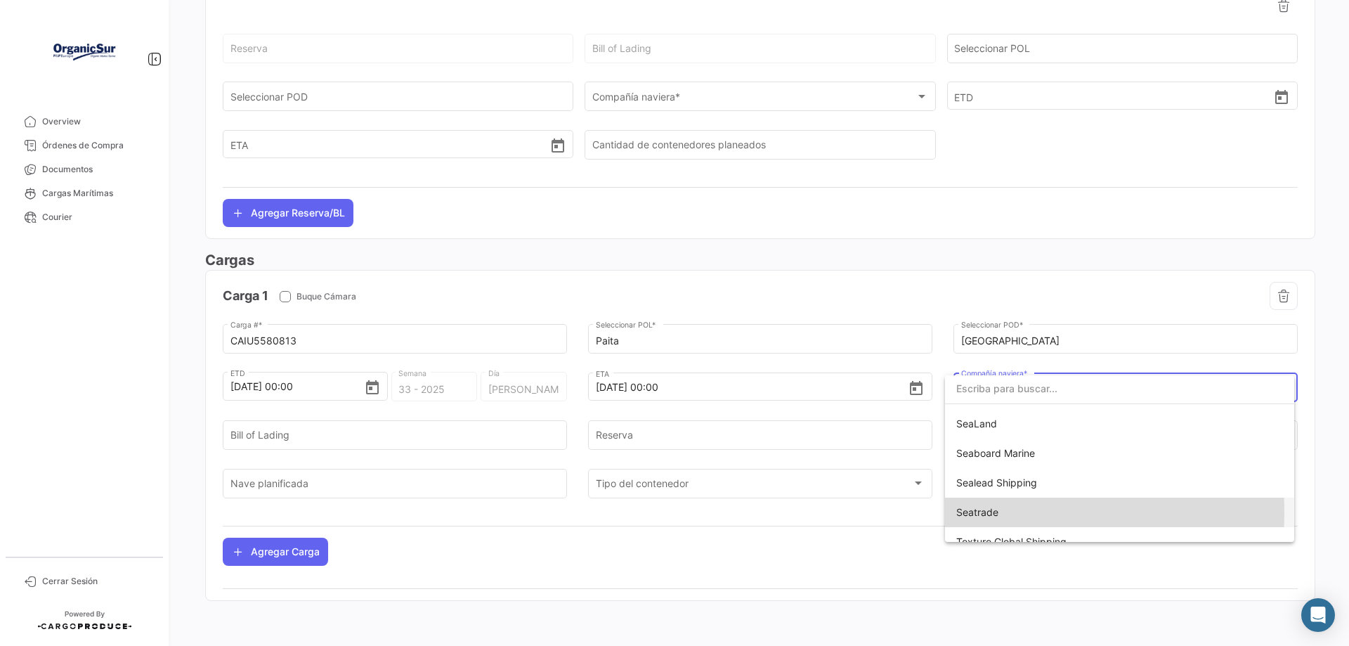
click at [968, 512] on span "Seatrade" at bounding box center [978, 512] width 42 height 12
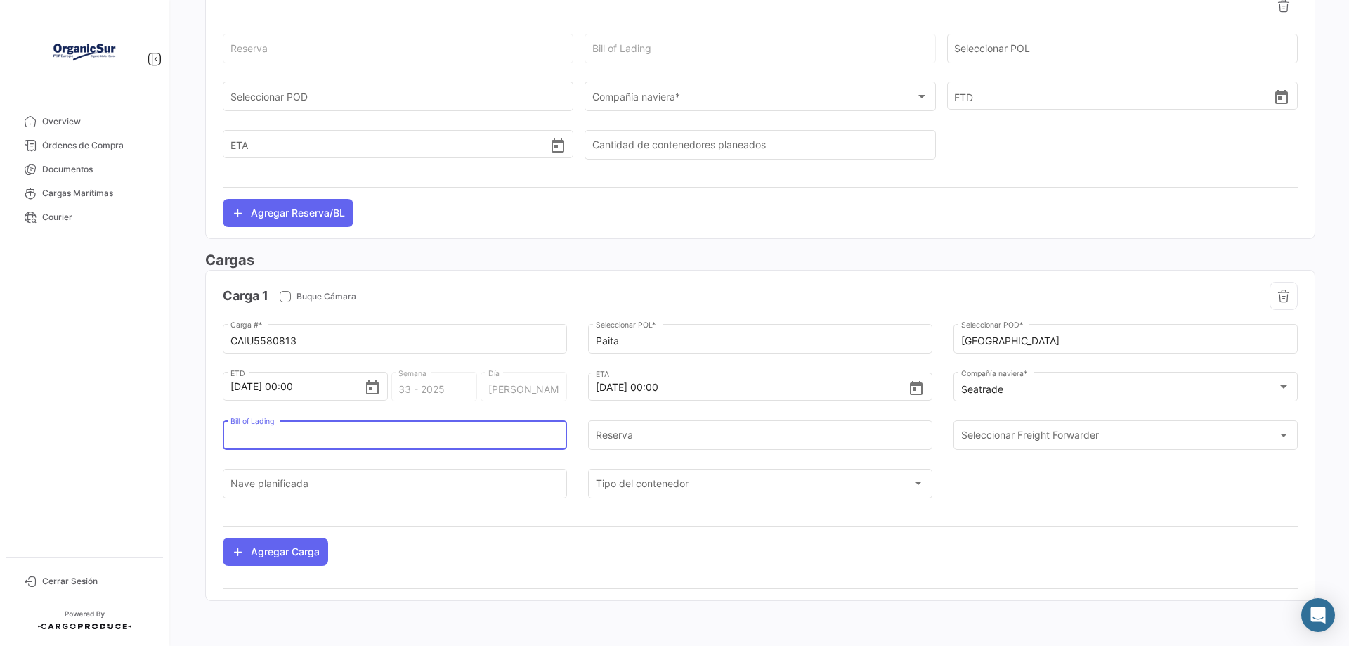
click at [340, 434] on input "Bill of Lading" at bounding box center [396, 438] width 330 height 12
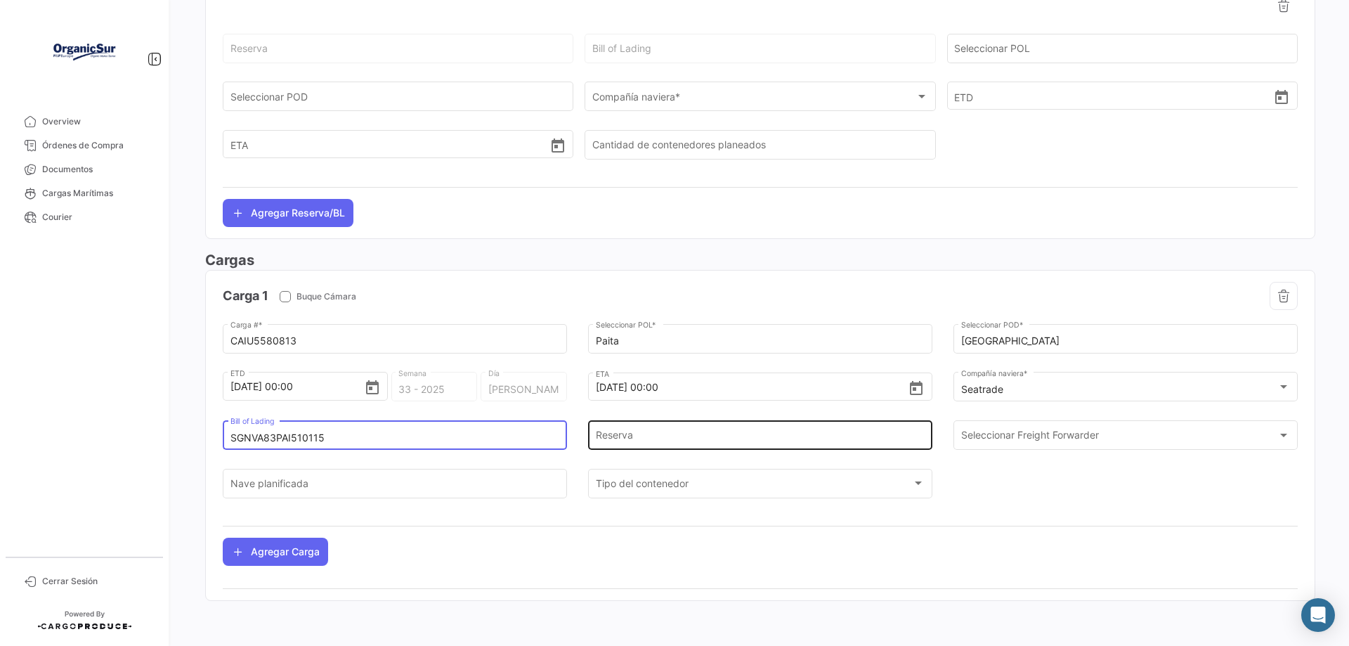
type input "SGNVA83PAI510115"
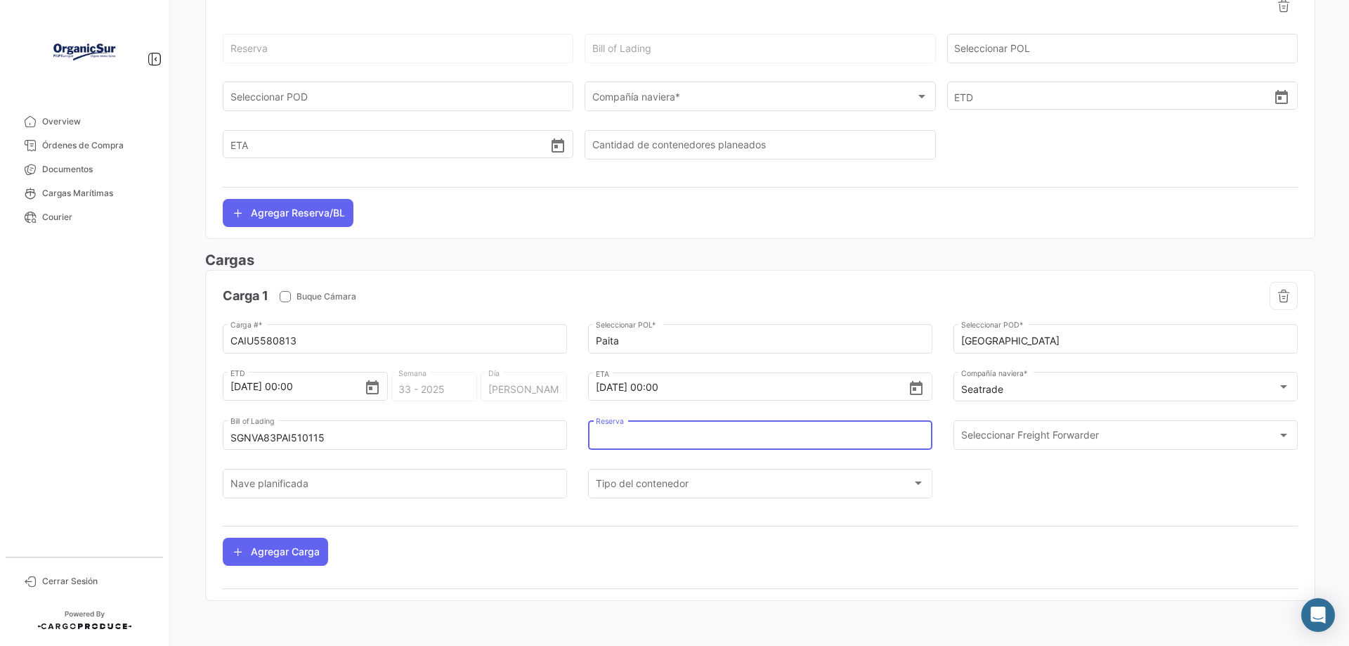
click at [672, 435] on input "Reserva" at bounding box center [761, 438] width 330 height 12
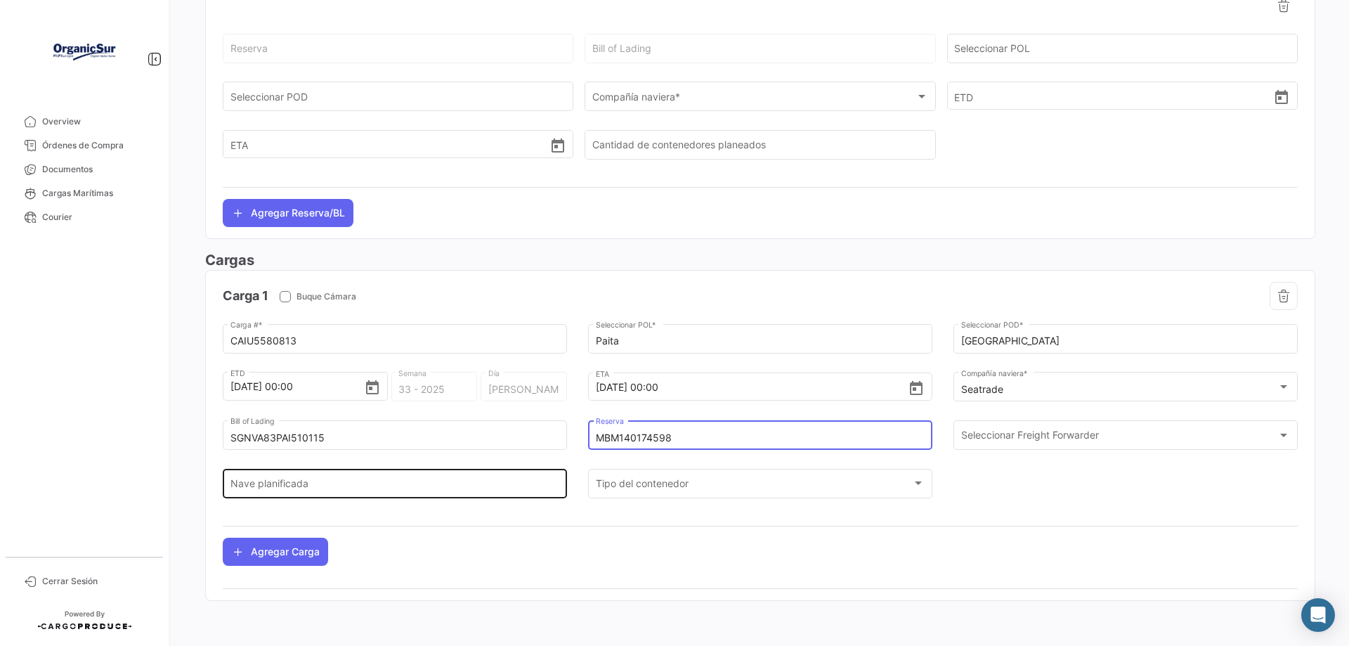
type input "MBM140174598"
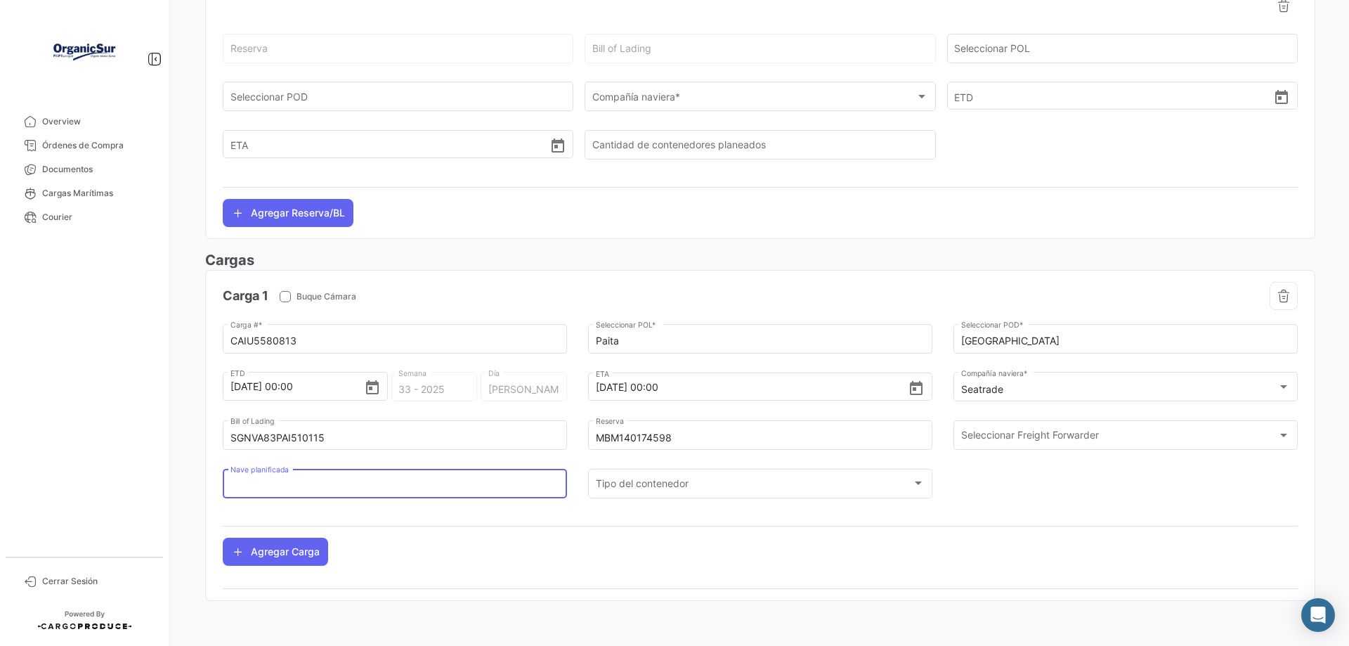
click at [340, 484] on input "Nave planificada" at bounding box center [396, 486] width 330 height 12
type input "[GEOGRAPHIC_DATA]"
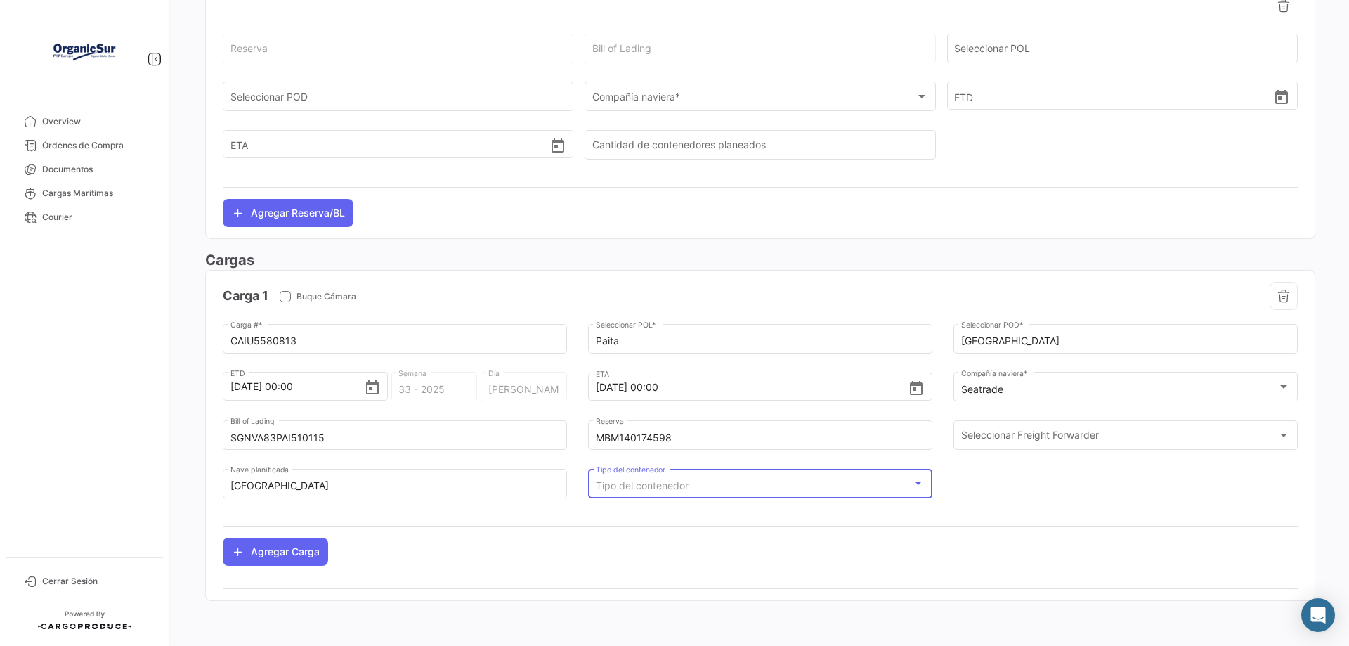
click at [915, 483] on div at bounding box center [918, 483] width 7 height 4
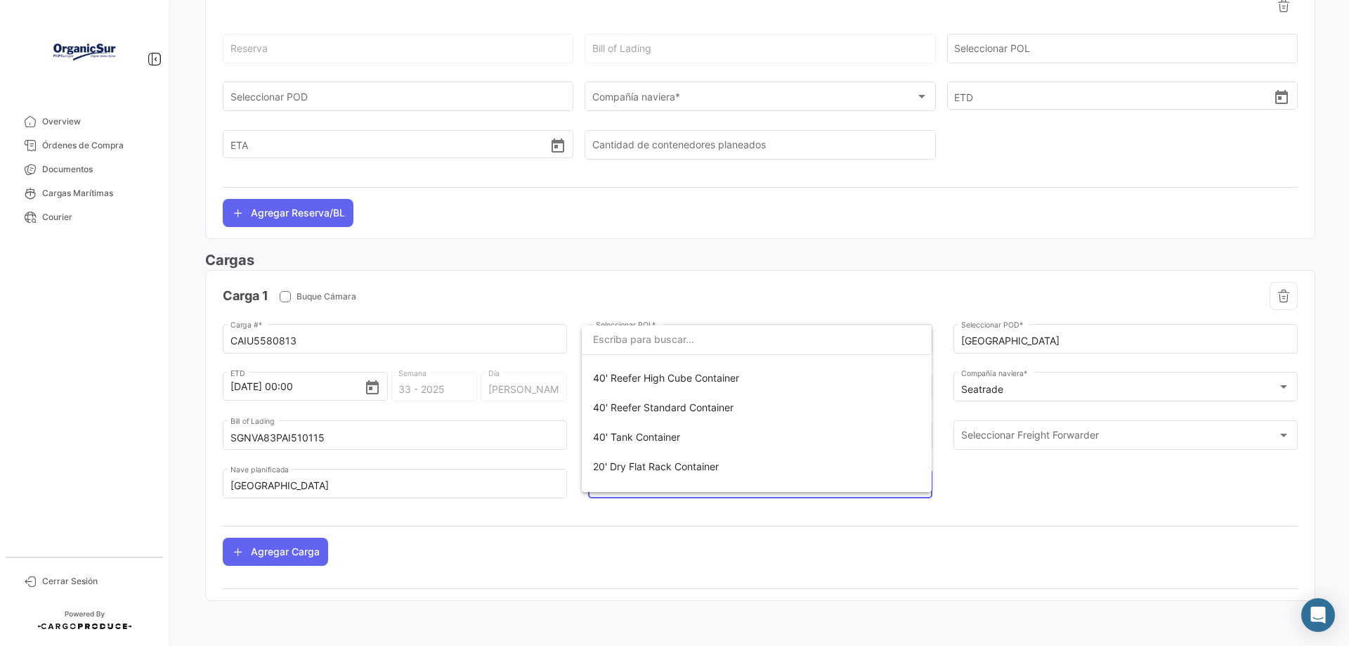
scroll to position [141, 0]
click at [628, 405] on span "40' Reefer Standard Container" at bounding box center [663, 406] width 141 height 12
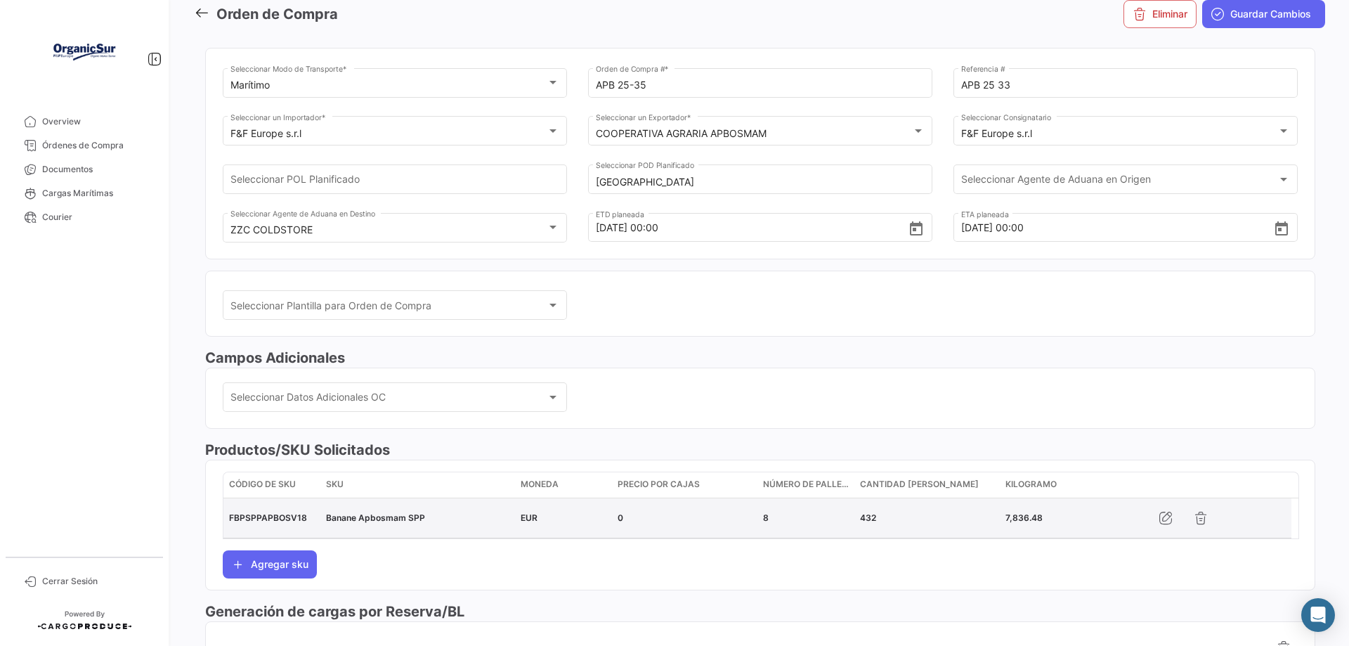
scroll to position [0, 0]
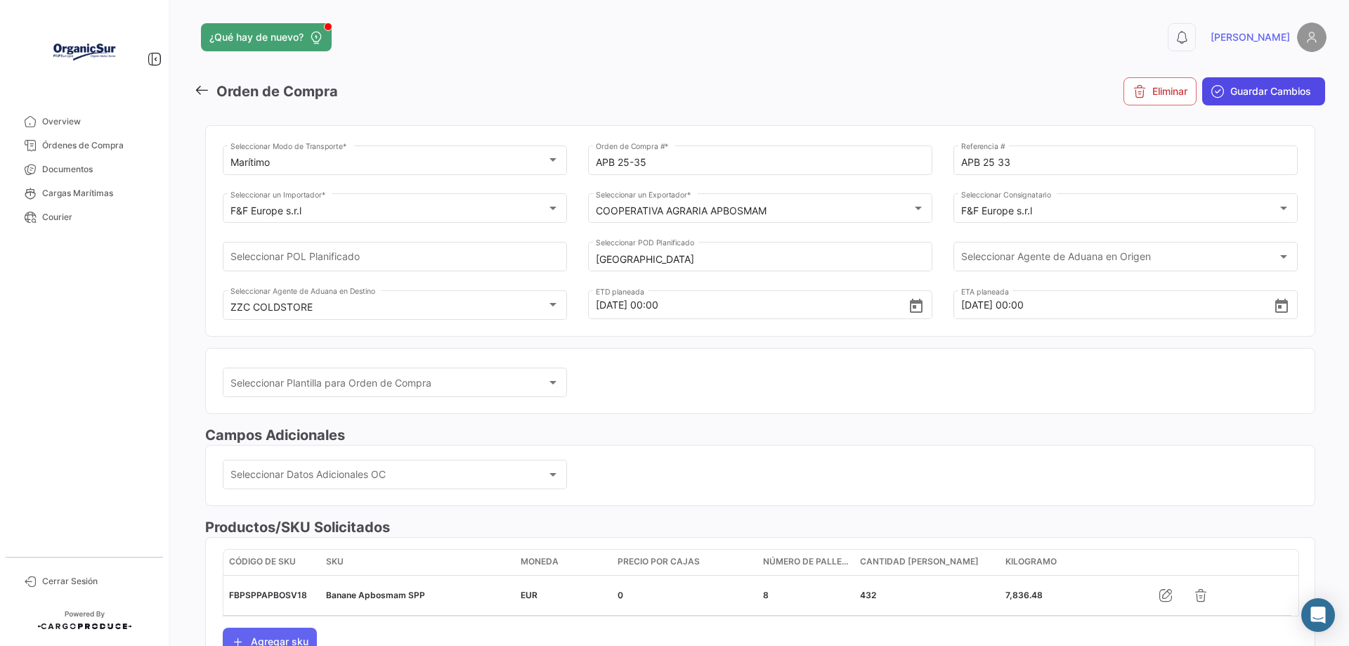
click at [1245, 91] on span "Guardar Cambios" at bounding box center [1271, 91] width 81 height 14
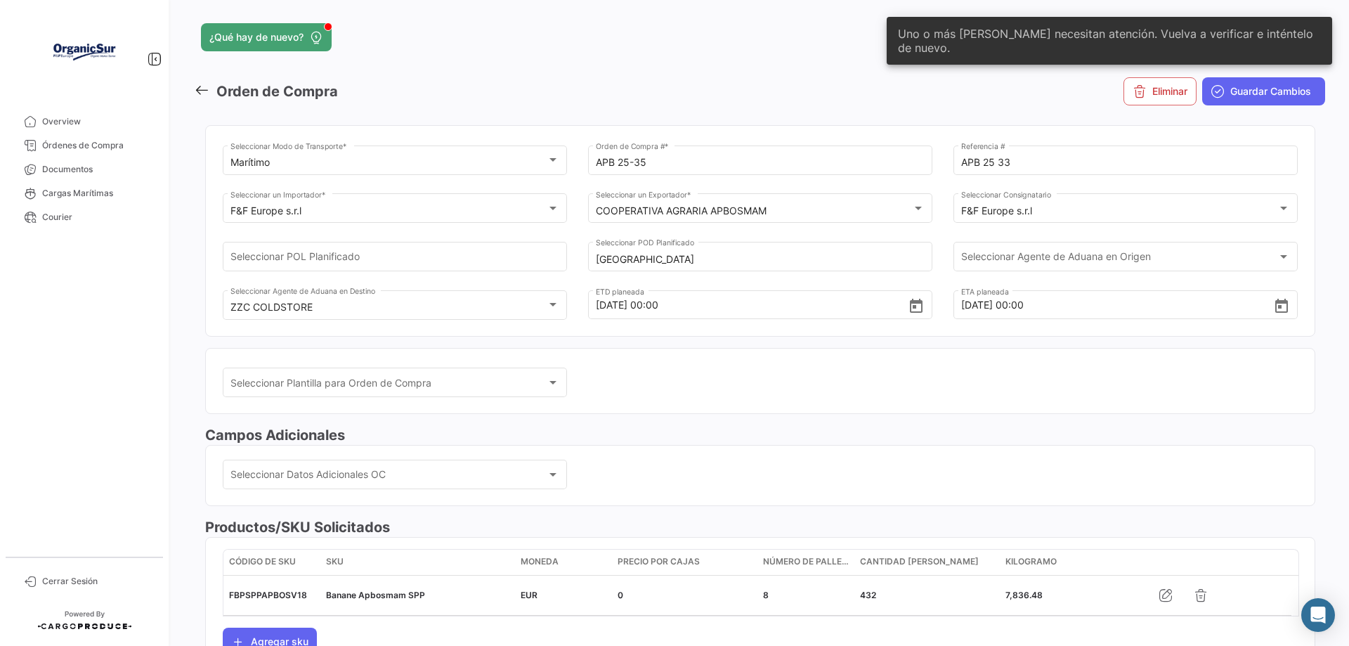
click at [1328, 398] on div "¿Qué hay de nuevo? 0 [PERSON_NAME] de Compra Eliminar Guardar Cambios Marítimo …" at bounding box center [760, 323] width 1178 height 646
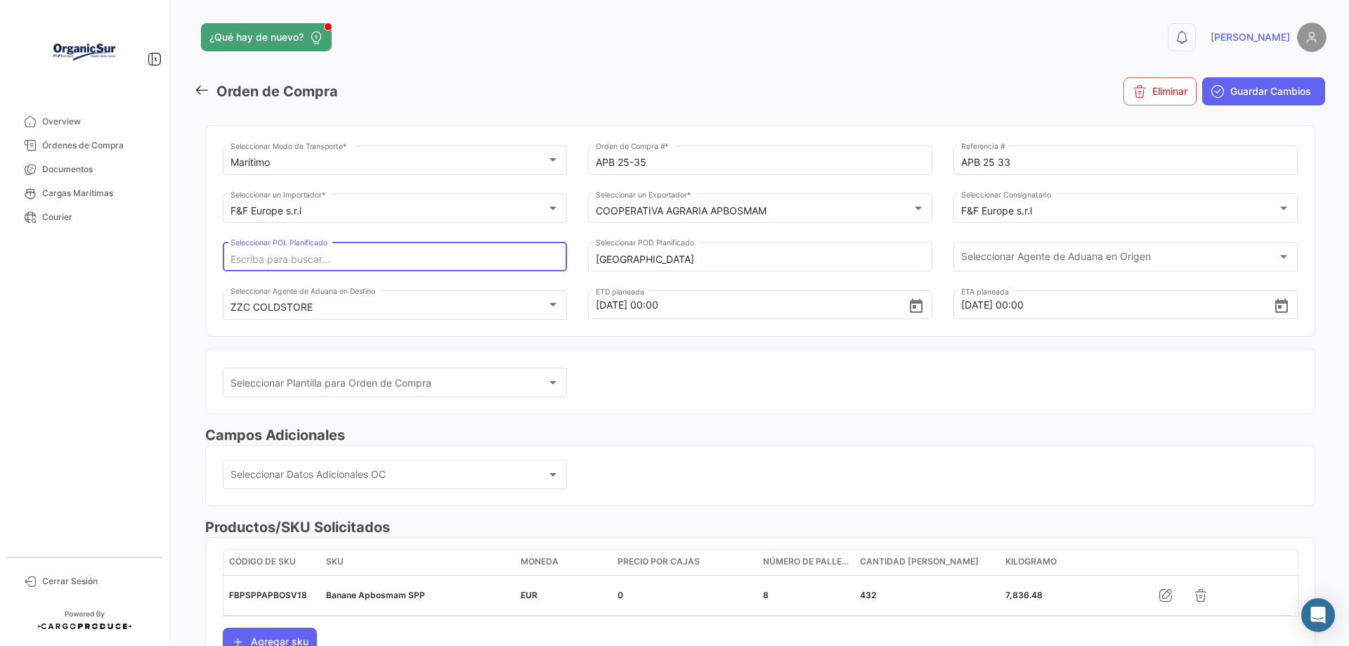
click at [371, 254] on input "Seleccionar POL Planificado" at bounding box center [396, 260] width 330 height 12
click at [253, 290] on span "PEPAI -" at bounding box center [259, 288] width 50 height 17
type input "Paita"
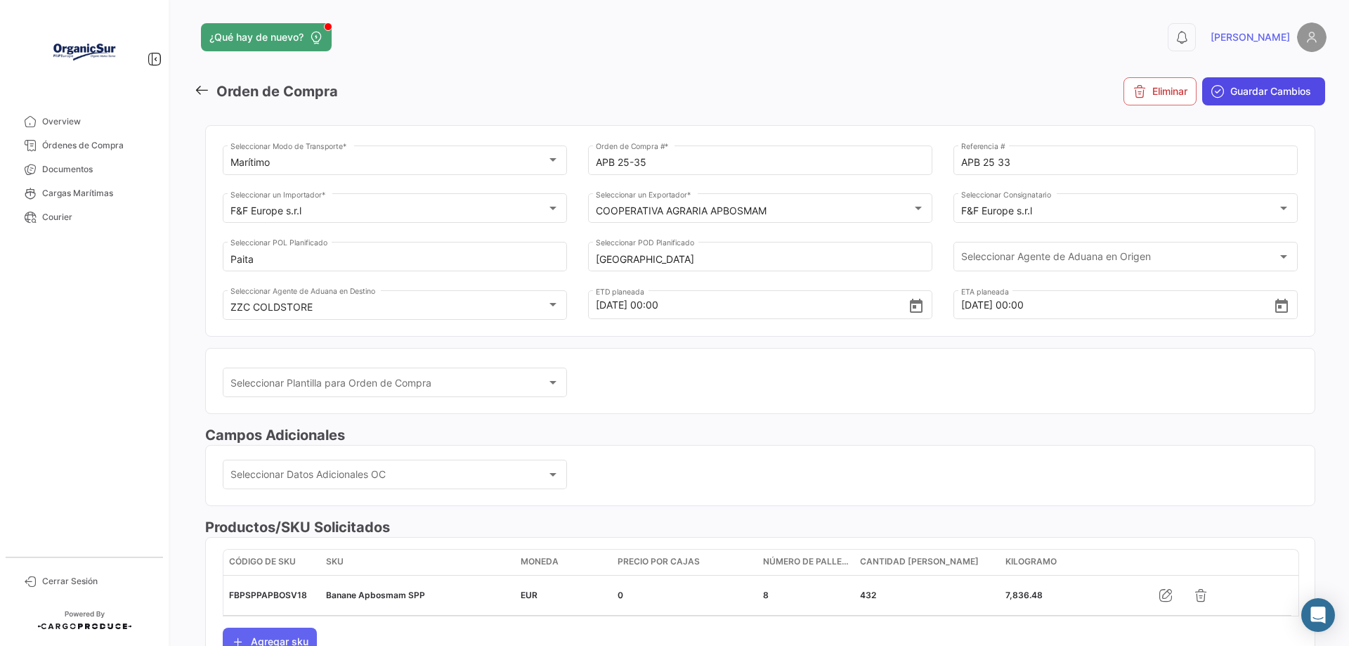
click at [1222, 89] on button "Guardar Cambios" at bounding box center [1264, 91] width 123 height 28
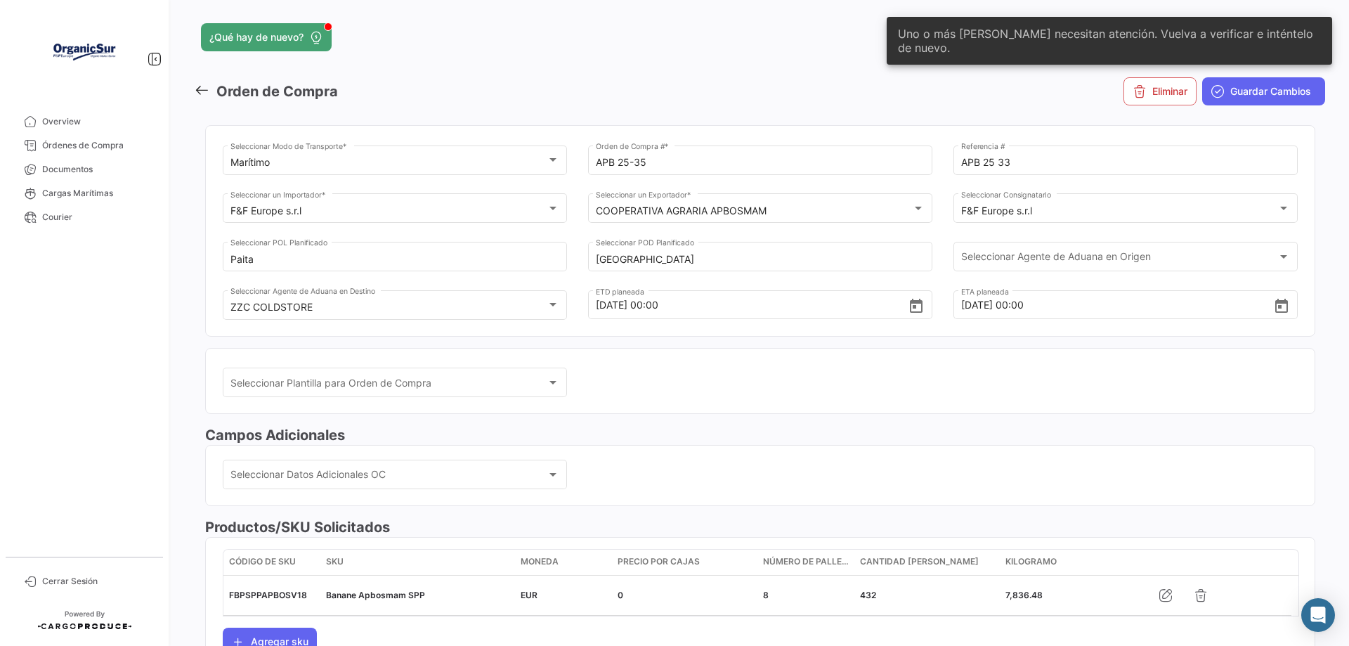
click at [837, 36] on div "0 [PERSON_NAME]" at bounding box center [1072, 37] width 510 height 30
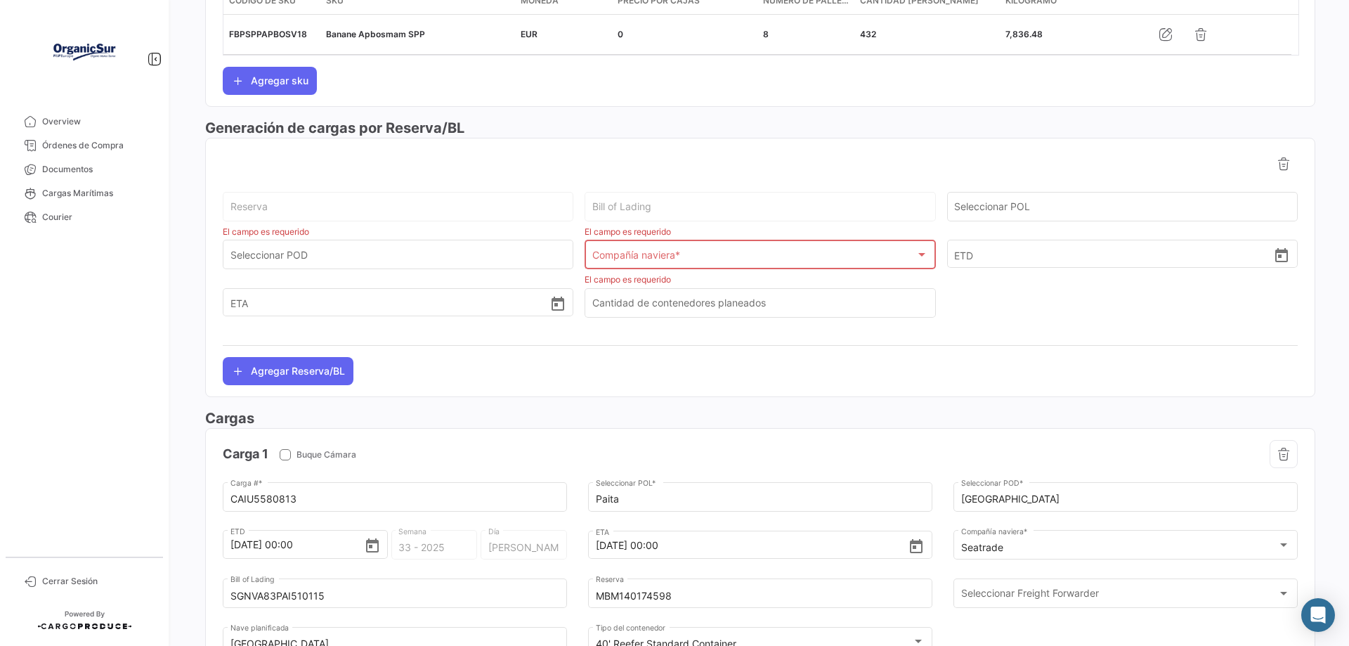
scroll to position [562, 0]
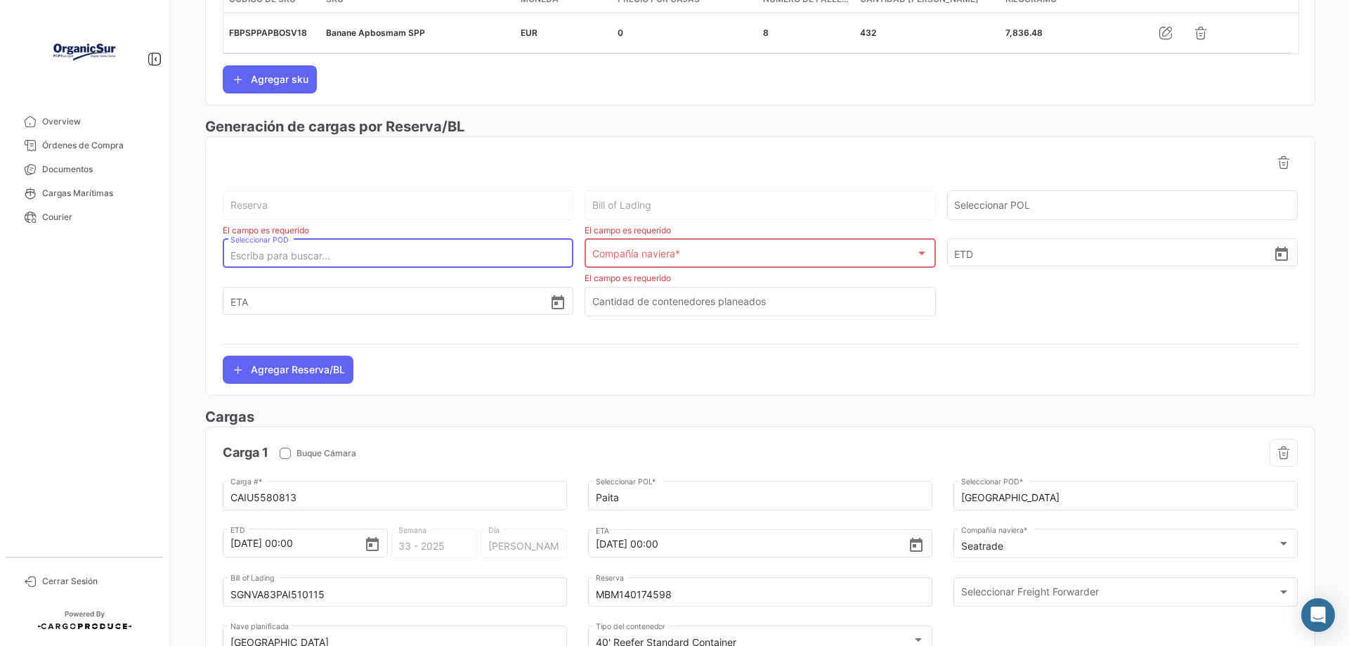
click at [316, 250] on input "Seleccionar POD" at bounding box center [399, 256] width 336 height 12
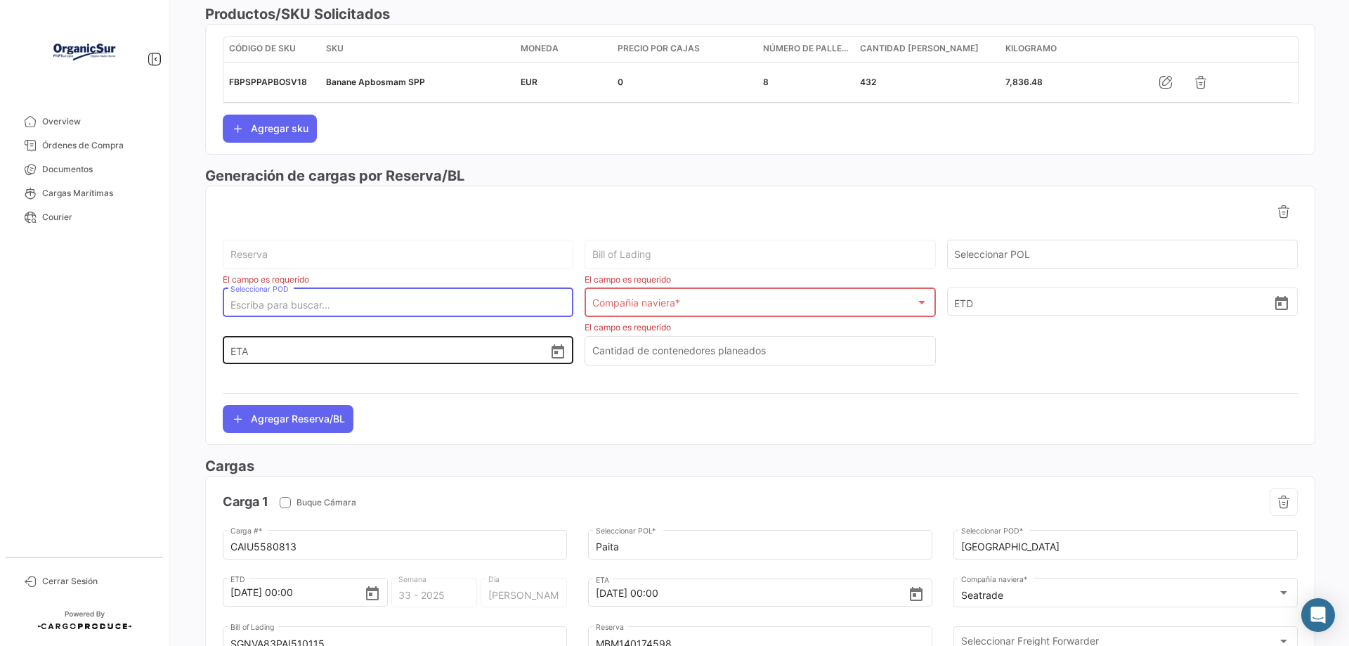
scroll to position [492, 0]
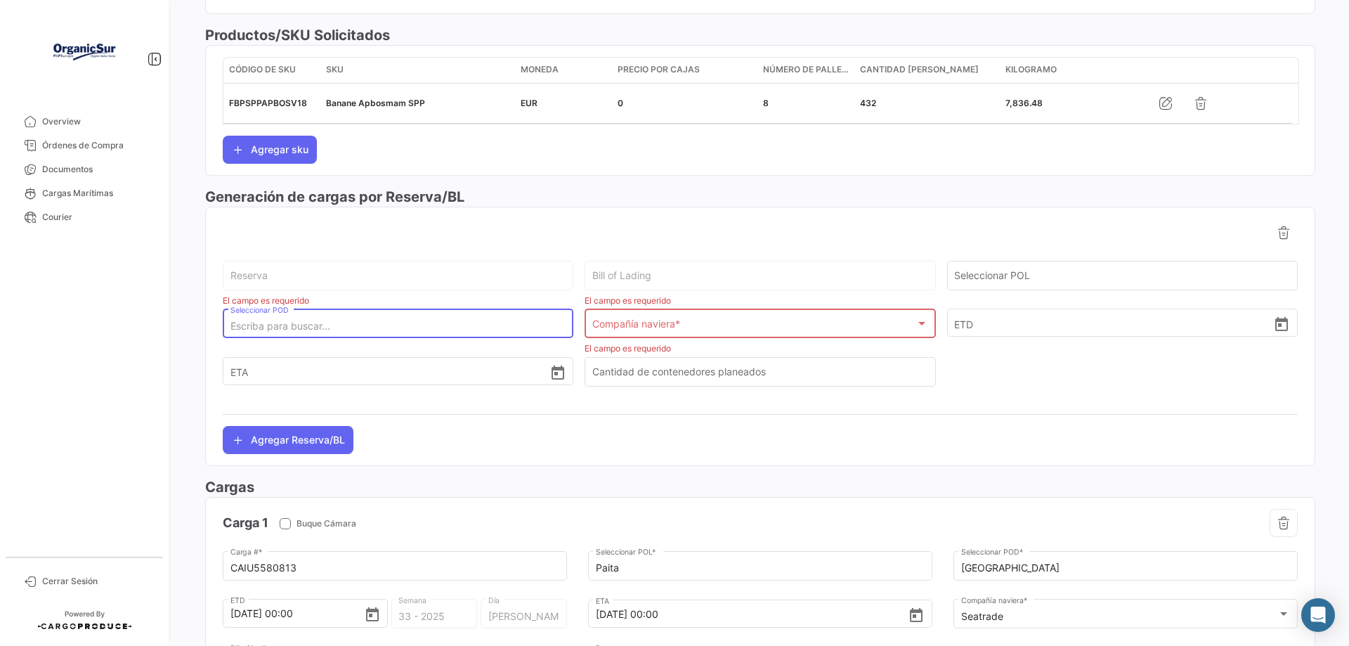
click at [348, 323] on input "Seleccionar POD" at bounding box center [399, 326] width 336 height 12
type input "MBM140174598"
click at [702, 322] on div "Compañía naviera *" at bounding box center [753, 326] width 323 height 12
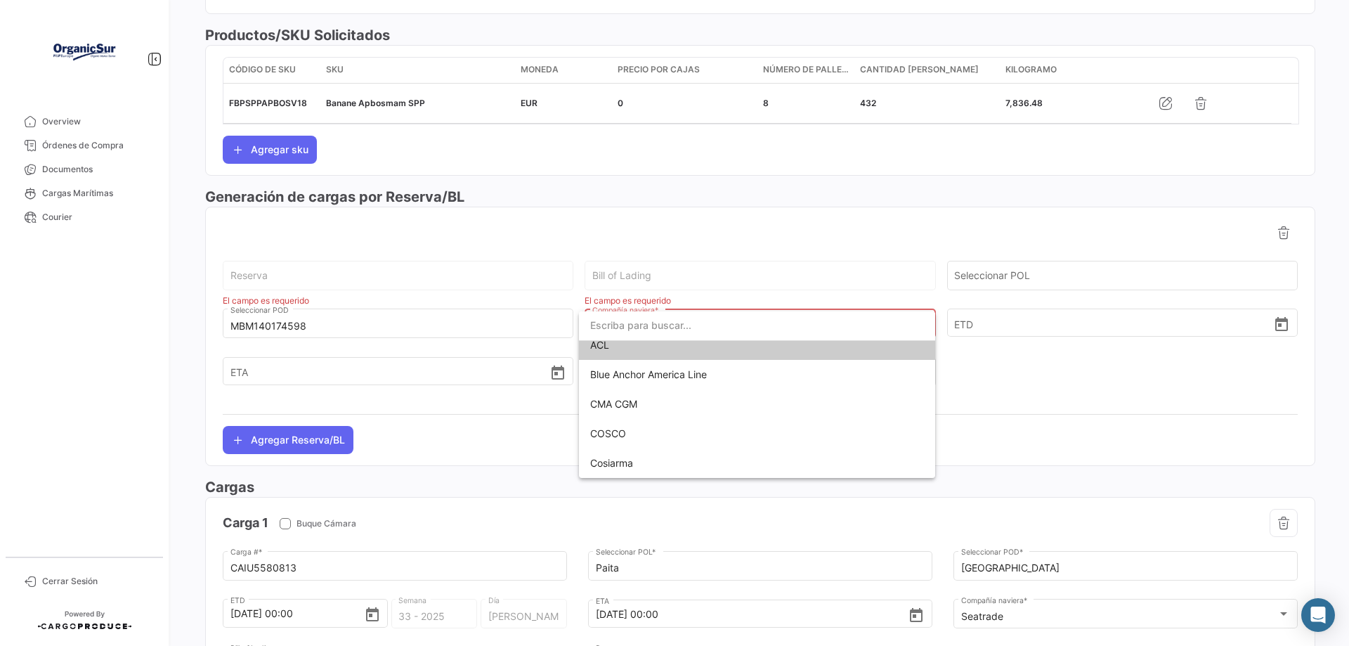
scroll to position [0, 0]
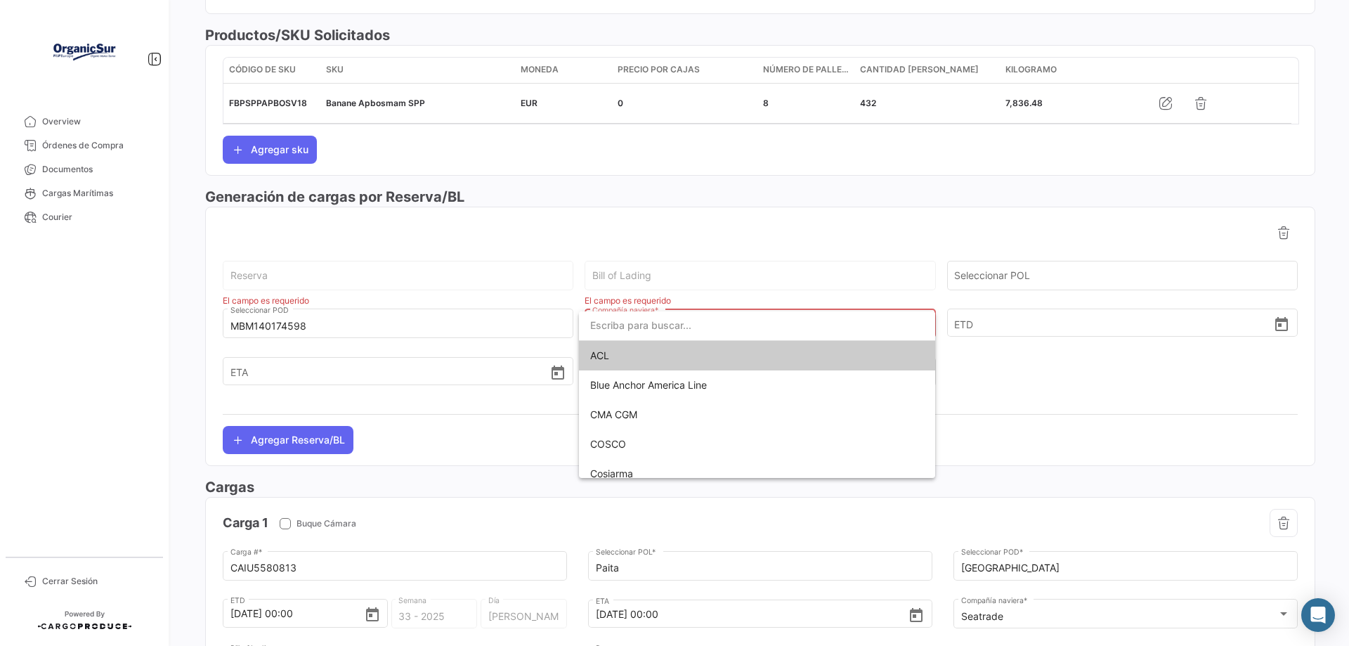
click at [739, 278] on div at bounding box center [674, 323] width 1349 height 646
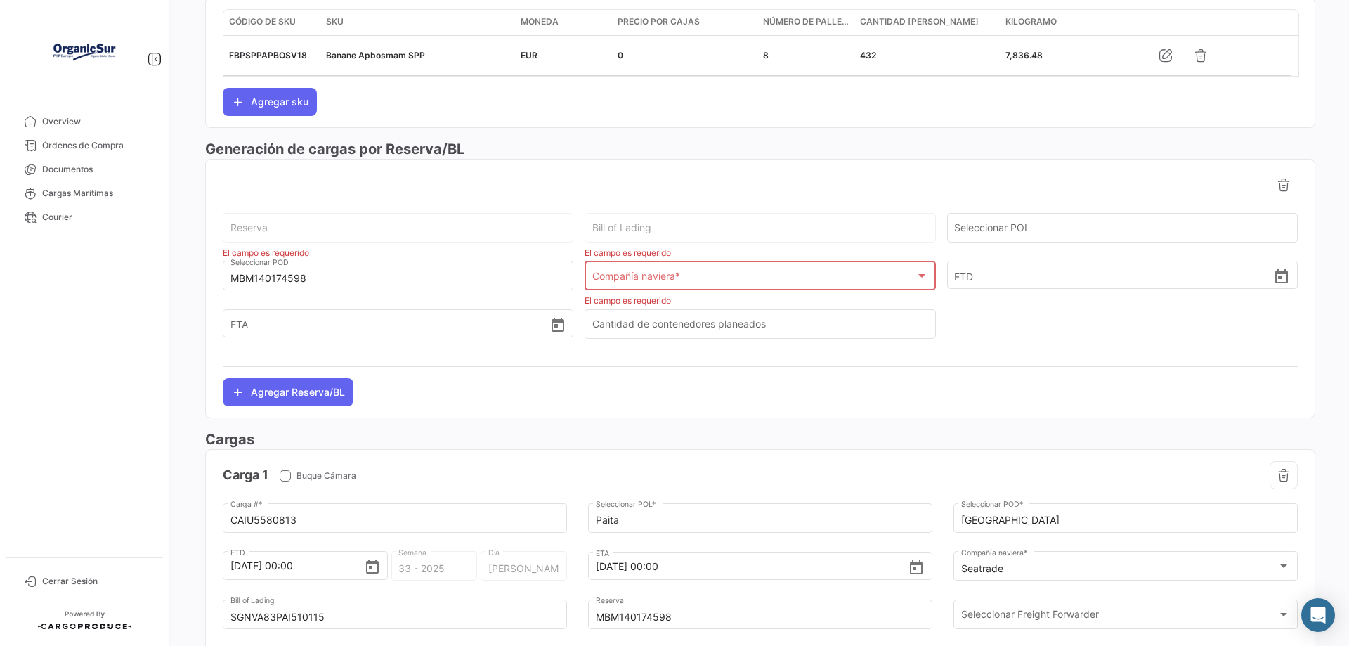
scroll to position [562, 0]
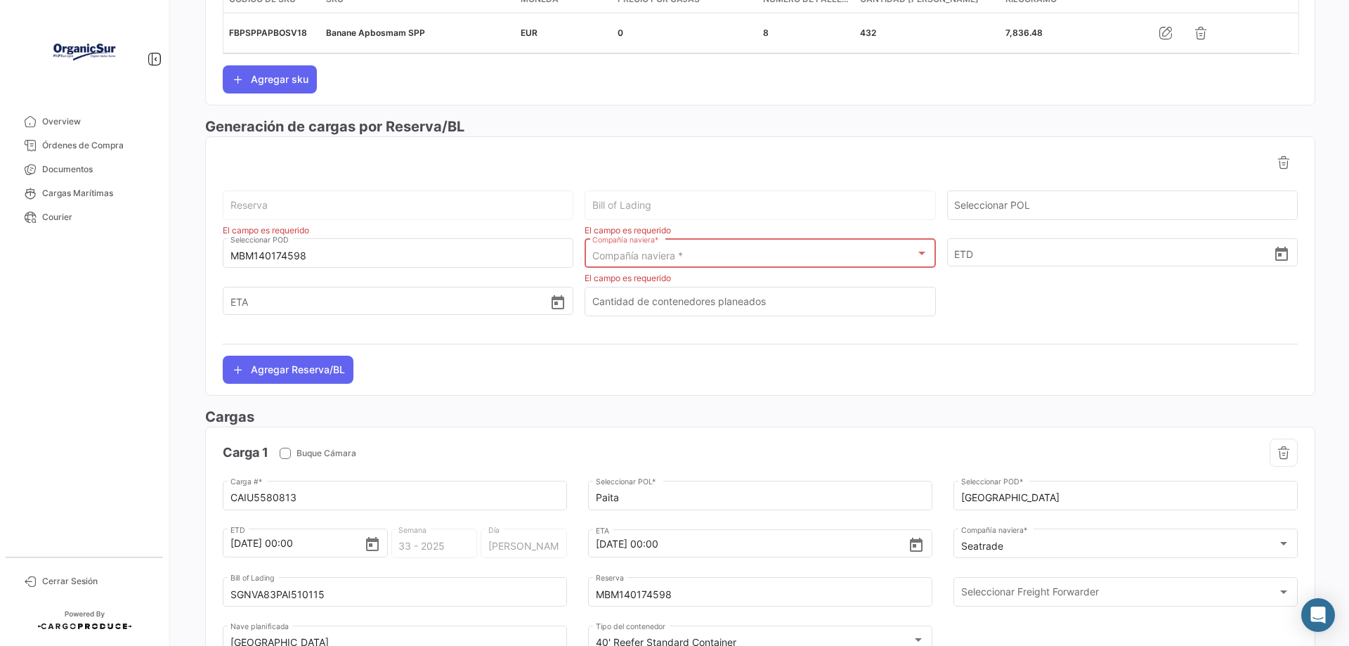
click at [919, 252] on div at bounding box center [922, 254] width 7 height 4
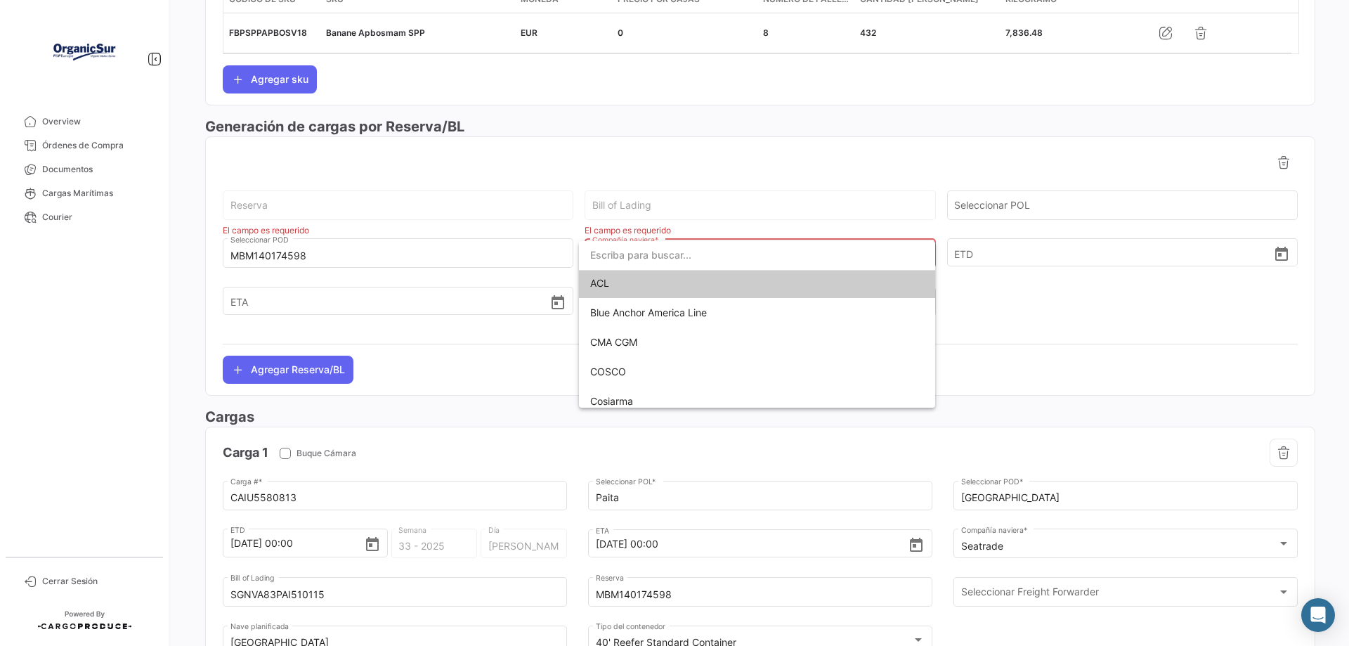
scroll to position [0, 0]
click at [704, 255] on input "dropdown search" at bounding box center [757, 255] width 356 height 30
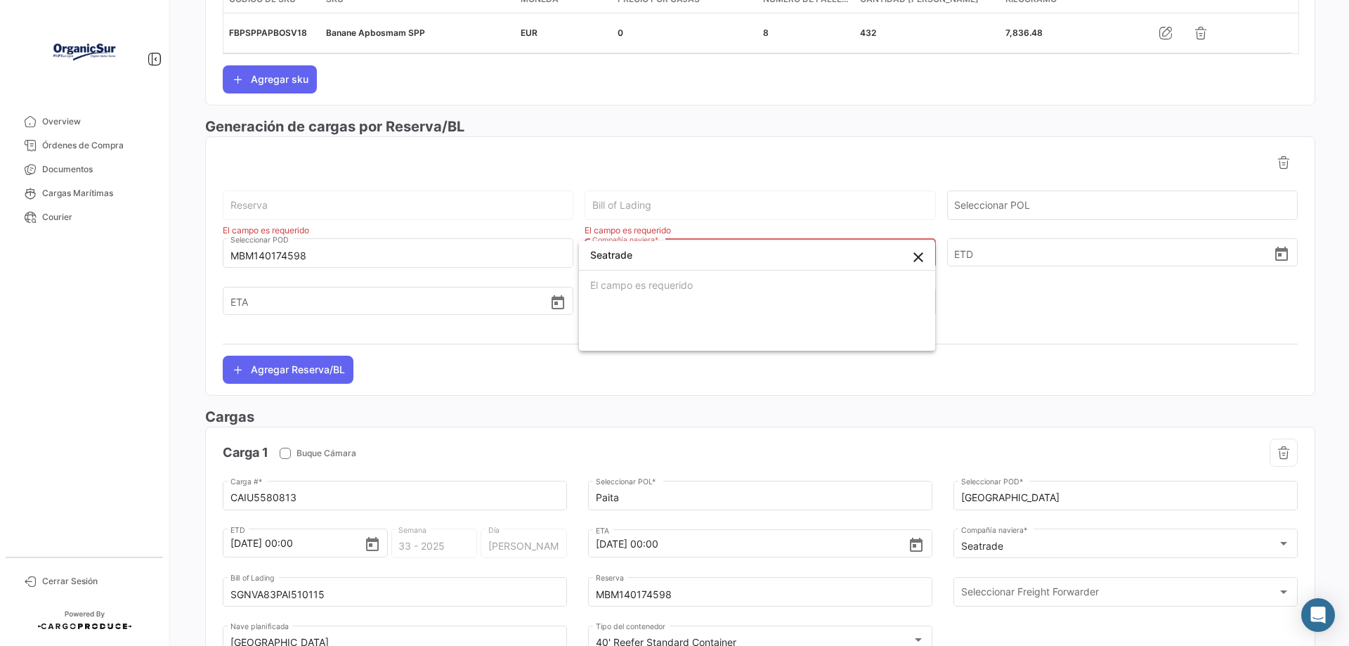
type input "Seatrade"
click at [1012, 255] on div at bounding box center [674, 323] width 1349 height 646
click at [919, 252] on div at bounding box center [922, 254] width 7 height 4
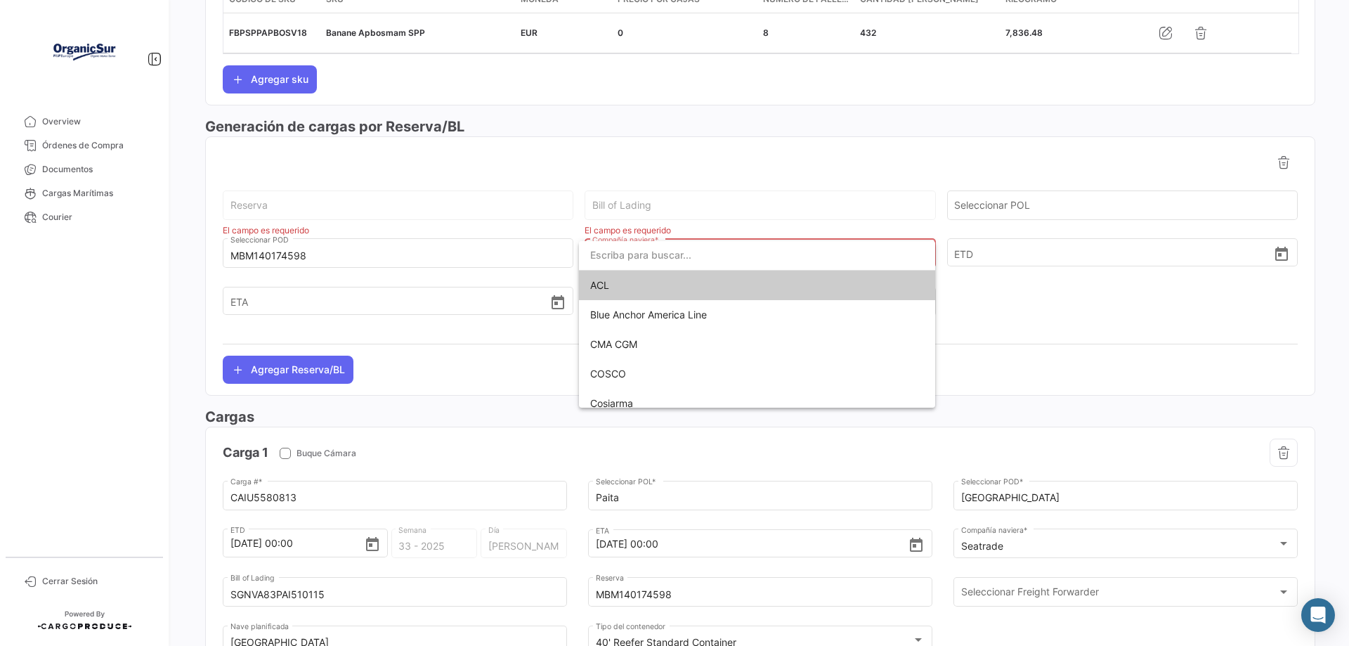
click at [696, 256] on input "dropdown search" at bounding box center [757, 255] width 356 height 30
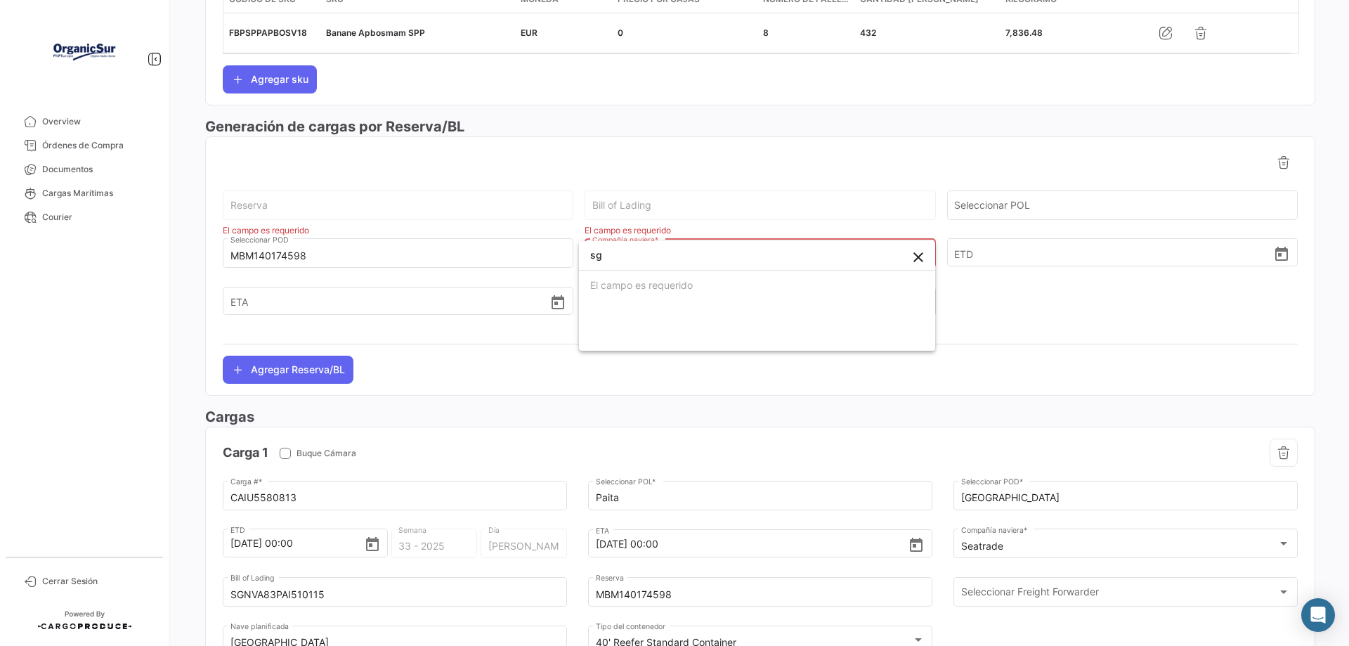
type input "s"
type input "SGNVA83PAI51011"
click at [992, 255] on div at bounding box center [674, 323] width 1349 height 646
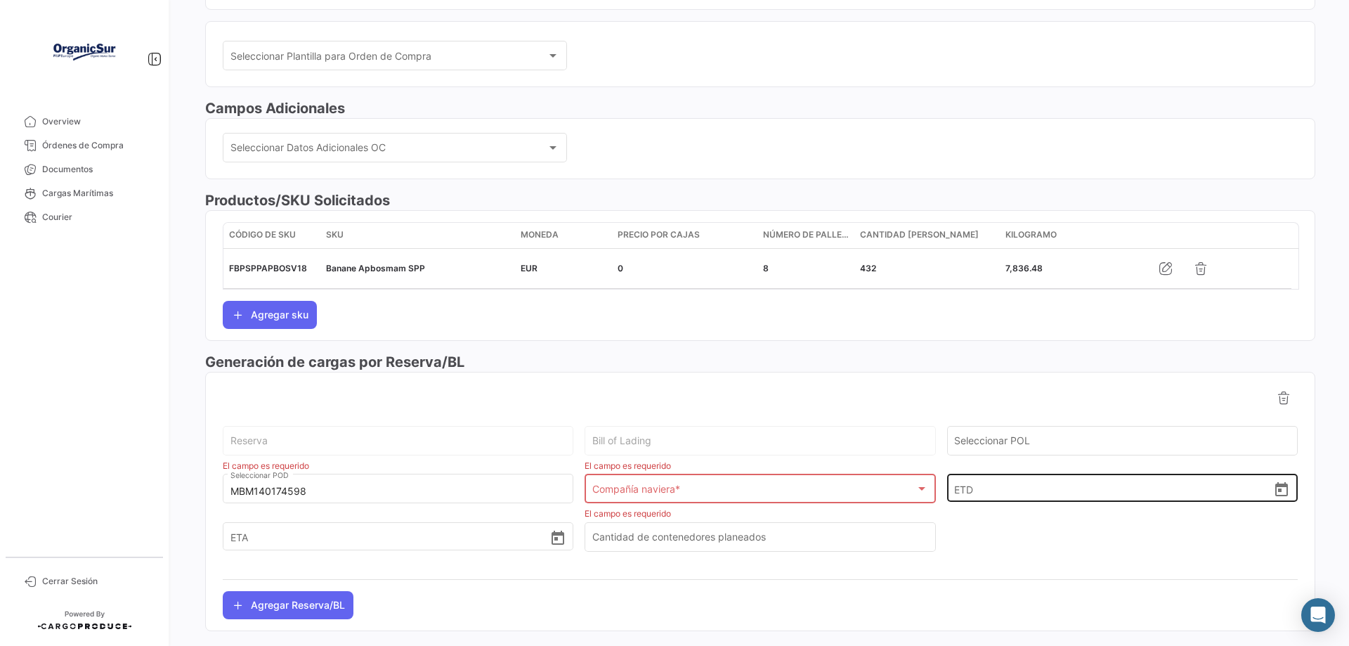
scroll to position [351, 0]
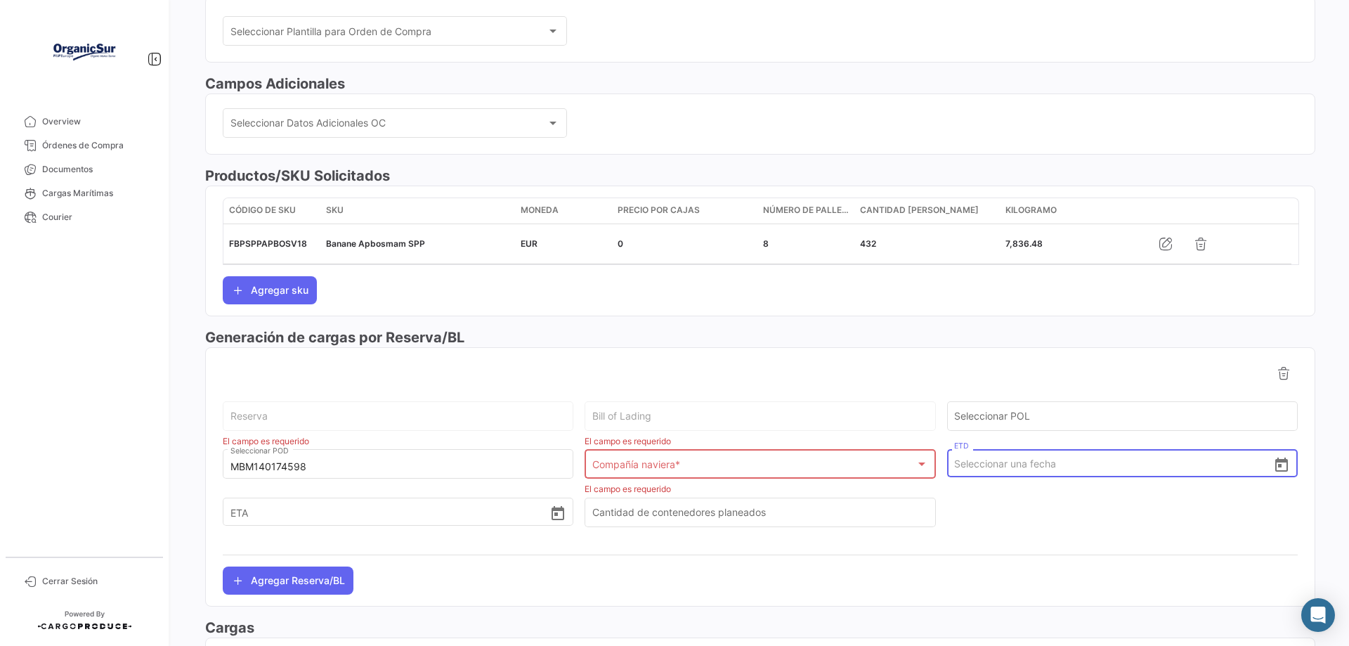
click at [992, 462] on input "ETD" at bounding box center [1113, 463] width 319 height 49
click at [265, 510] on input "ETA" at bounding box center [390, 511] width 319 height 49
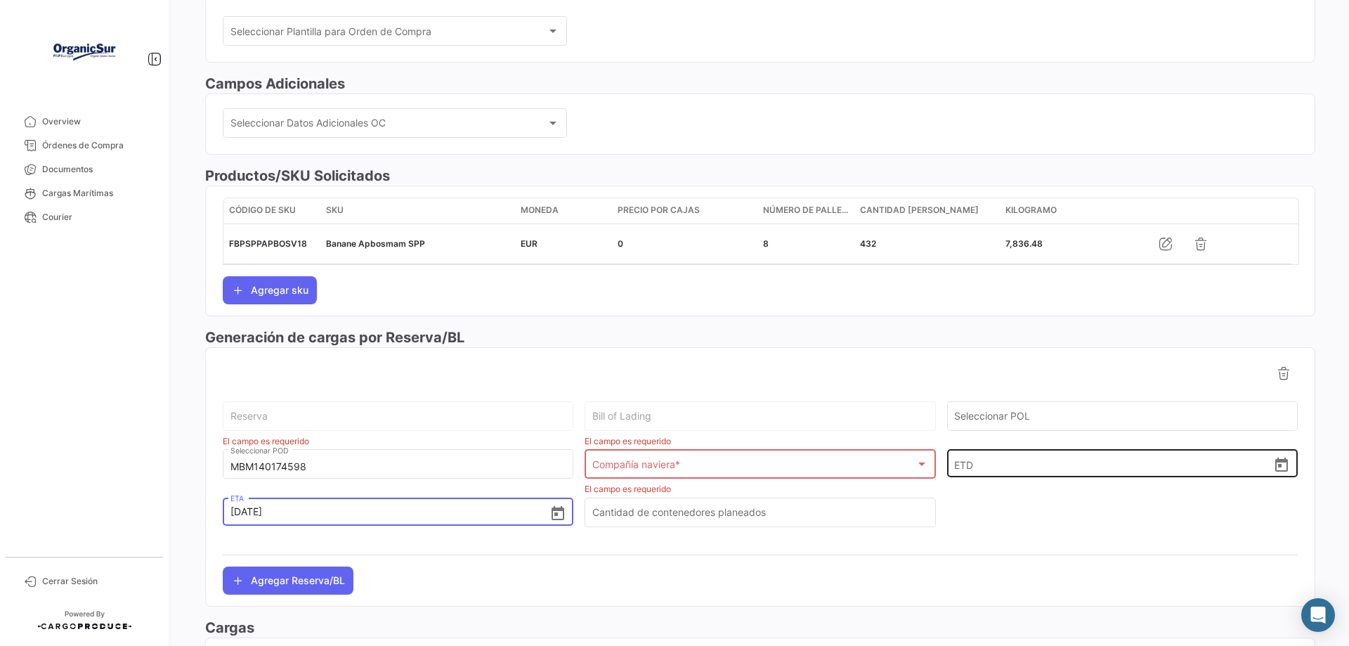
type input "[DATE] 00:00"
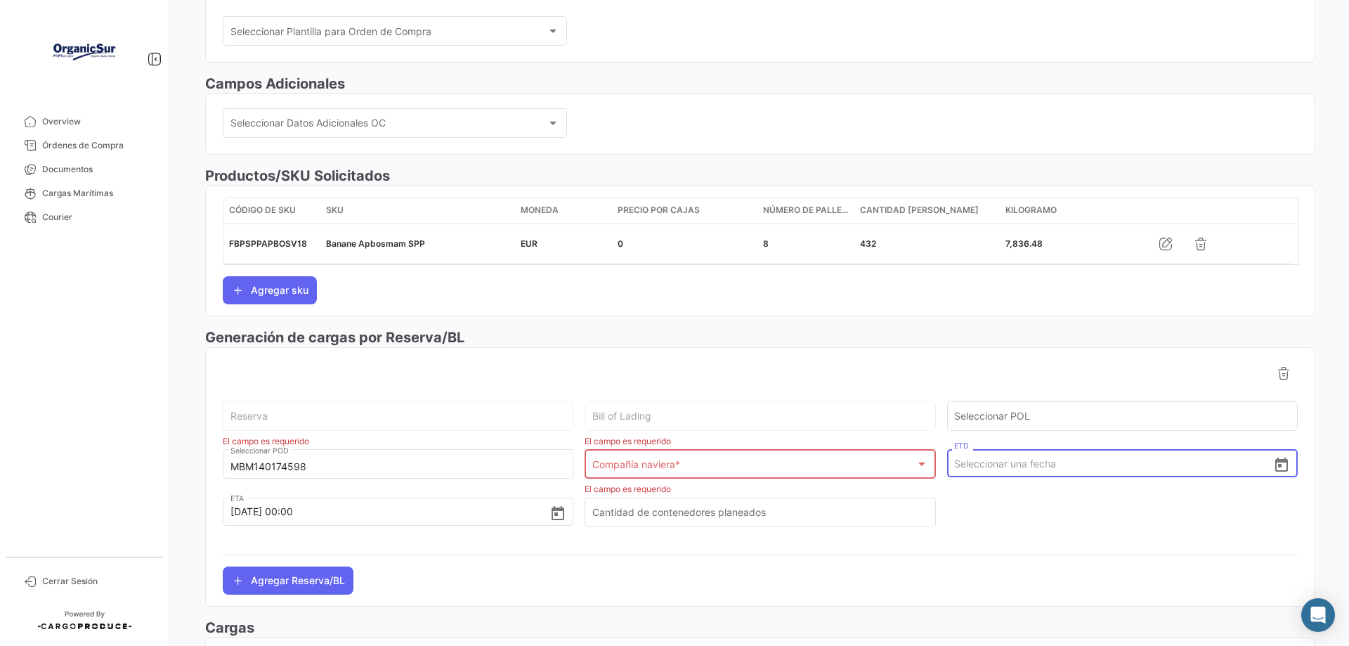
click at [997, 467] on input "ETD" at bounding box center [1113, 463] width 319 height 49
type input "[DATE] 00:00"
click at [1116, 529] on div at bounding box center [1122, 519] width 351 height 48
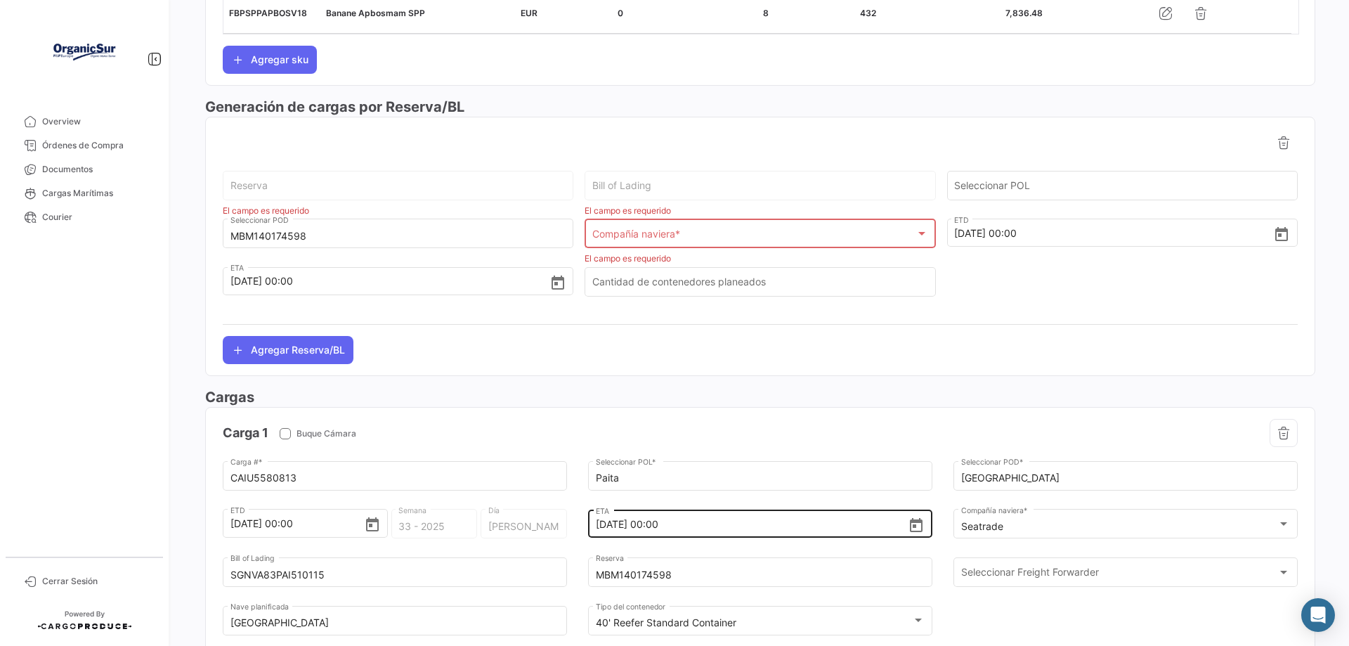
scroll to position [633, 0]
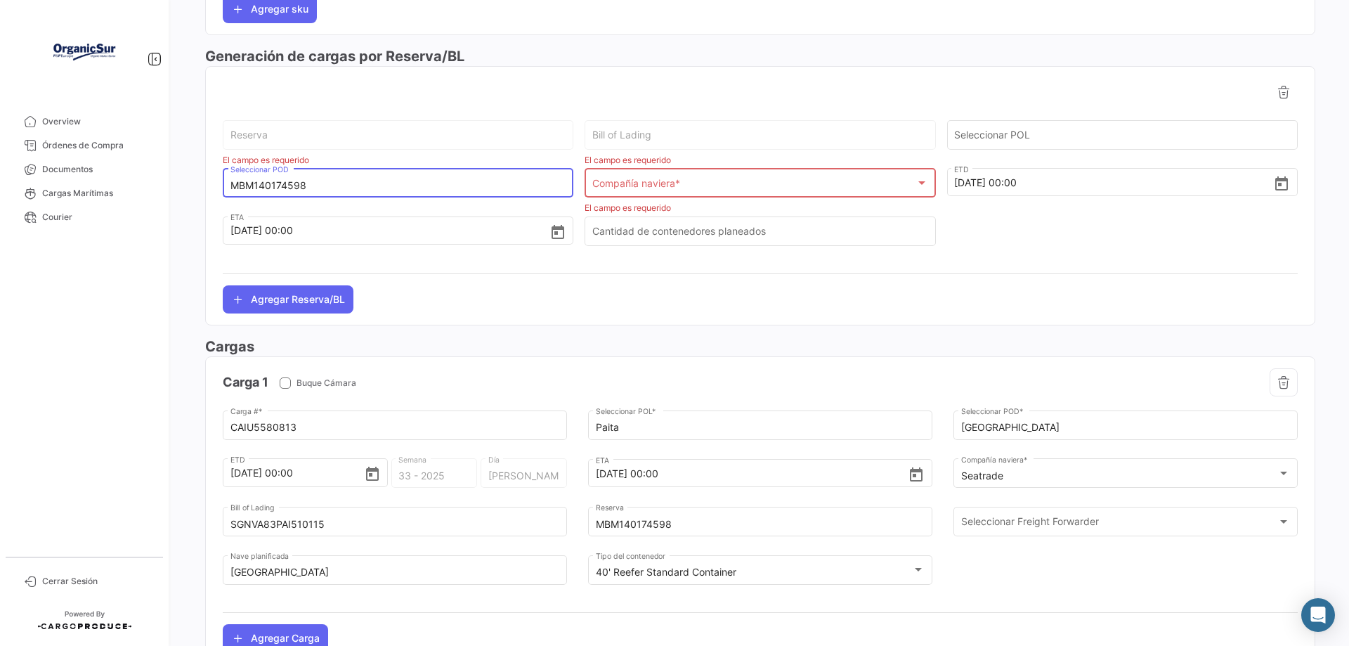
click at [316, 183] on input "MBM140174598" at bounding box center [399, 186] width 336 height 12
type input "M"
type input "PAITA"
click at [701, 186] on div "Compañía naviera *" at bounding box center [753, 186] width 323 height 12
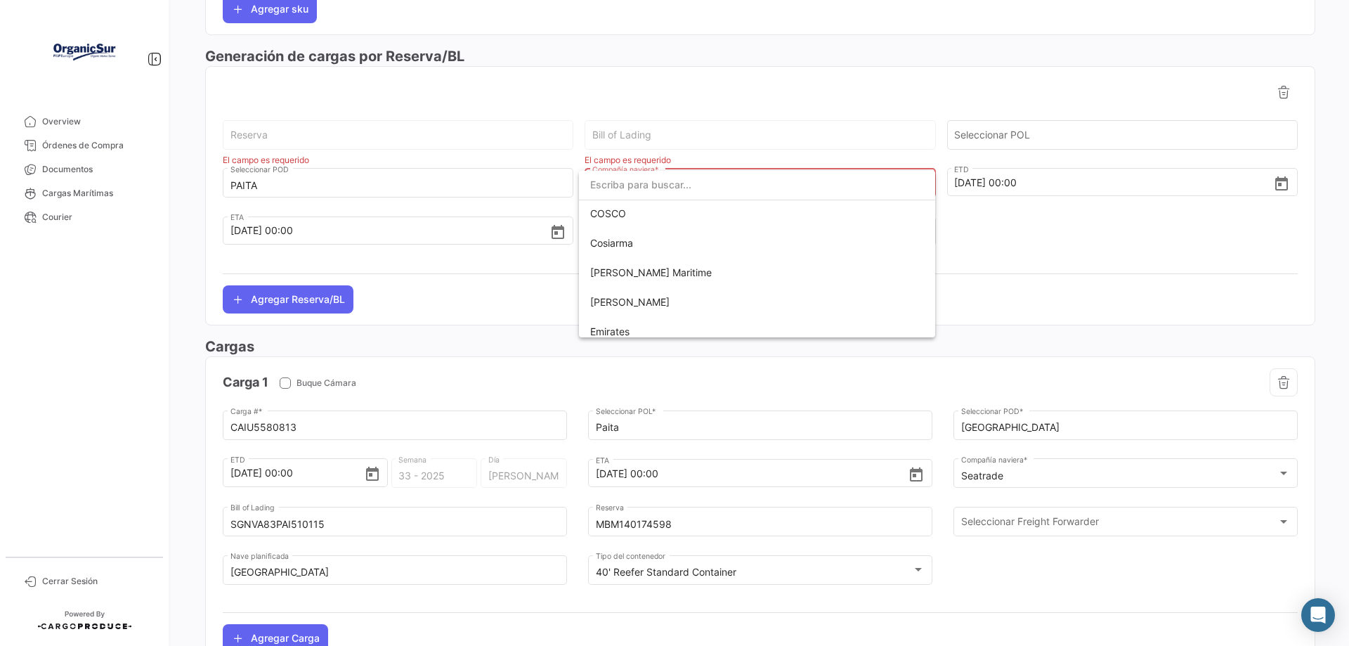
scroll to position [0, 0]
type input "Seatrade"
click at [1179, 383] on div at bounding box center [674, 323] width 1349 height 646
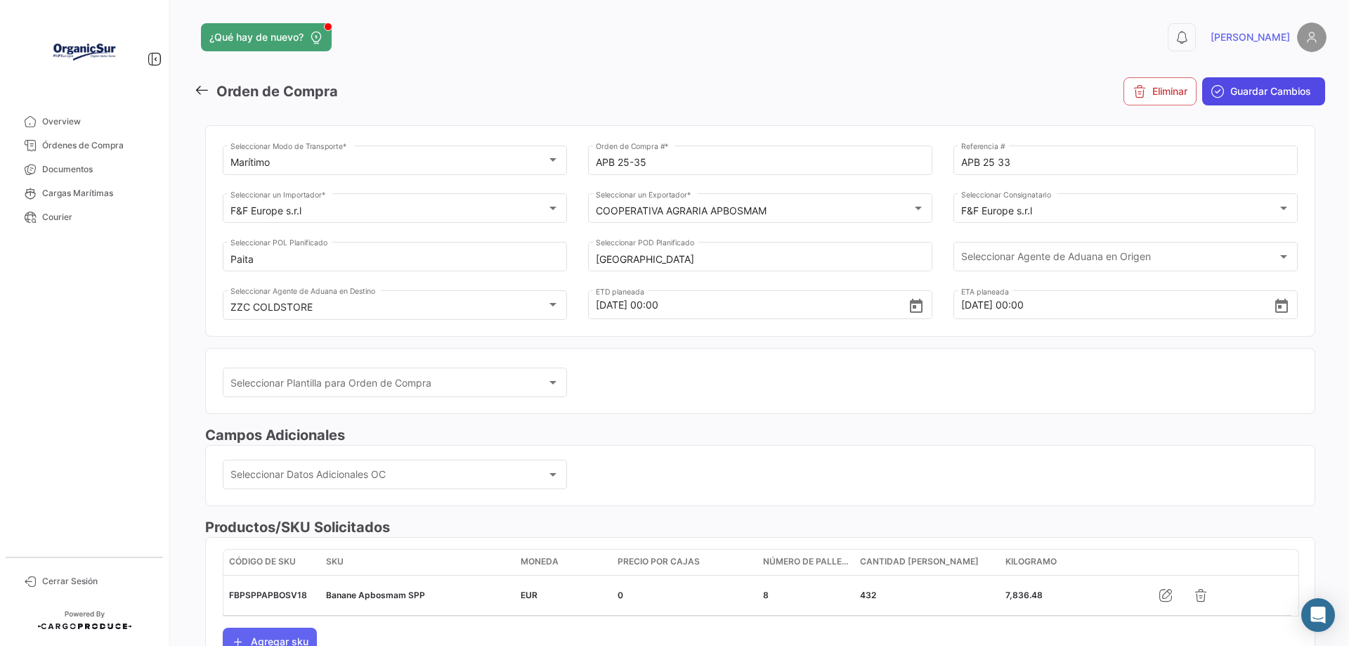
click at [1238, 86] on span "Guardar Cambios" at bounding box center [1271, 91] width 81 height 14
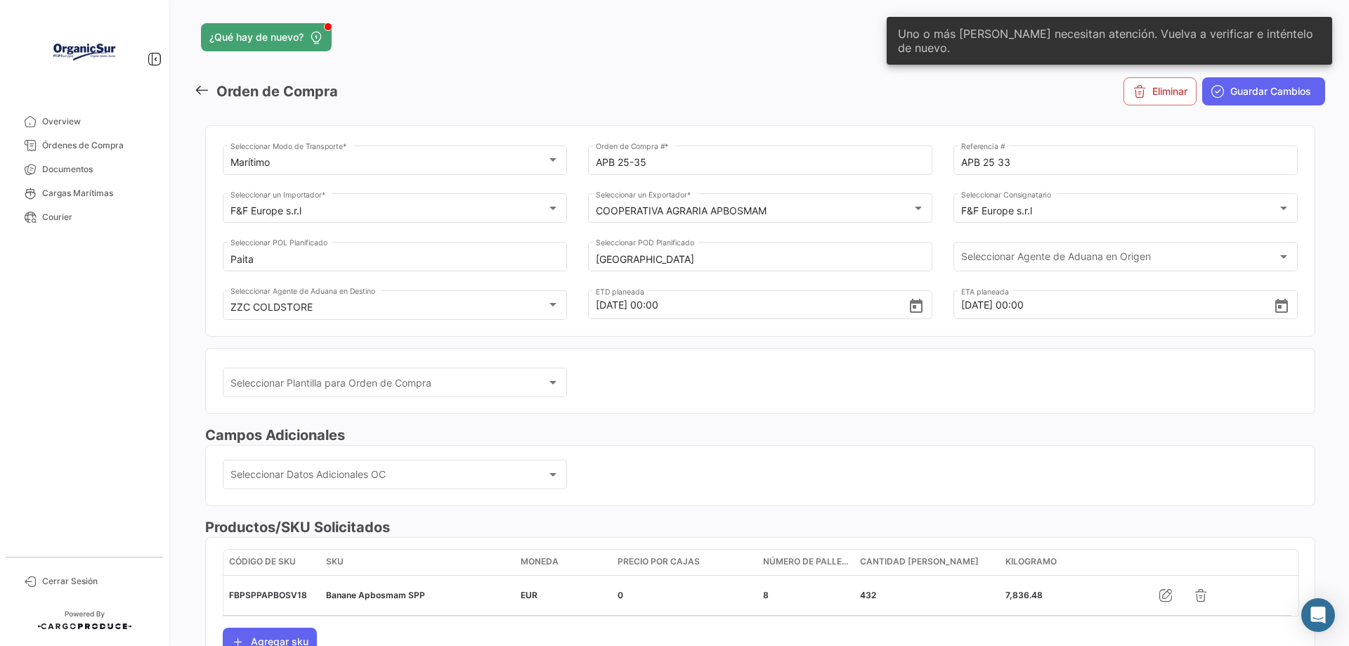
click at [1137, 406] on div "Seleccionar Plantilla para Orden de Compra Seleccionar Plantilla para Orden de …" at bounding box center [760, 389] width 1075 height 48
